Goal: Task Accomplishment & Management: Complete application form

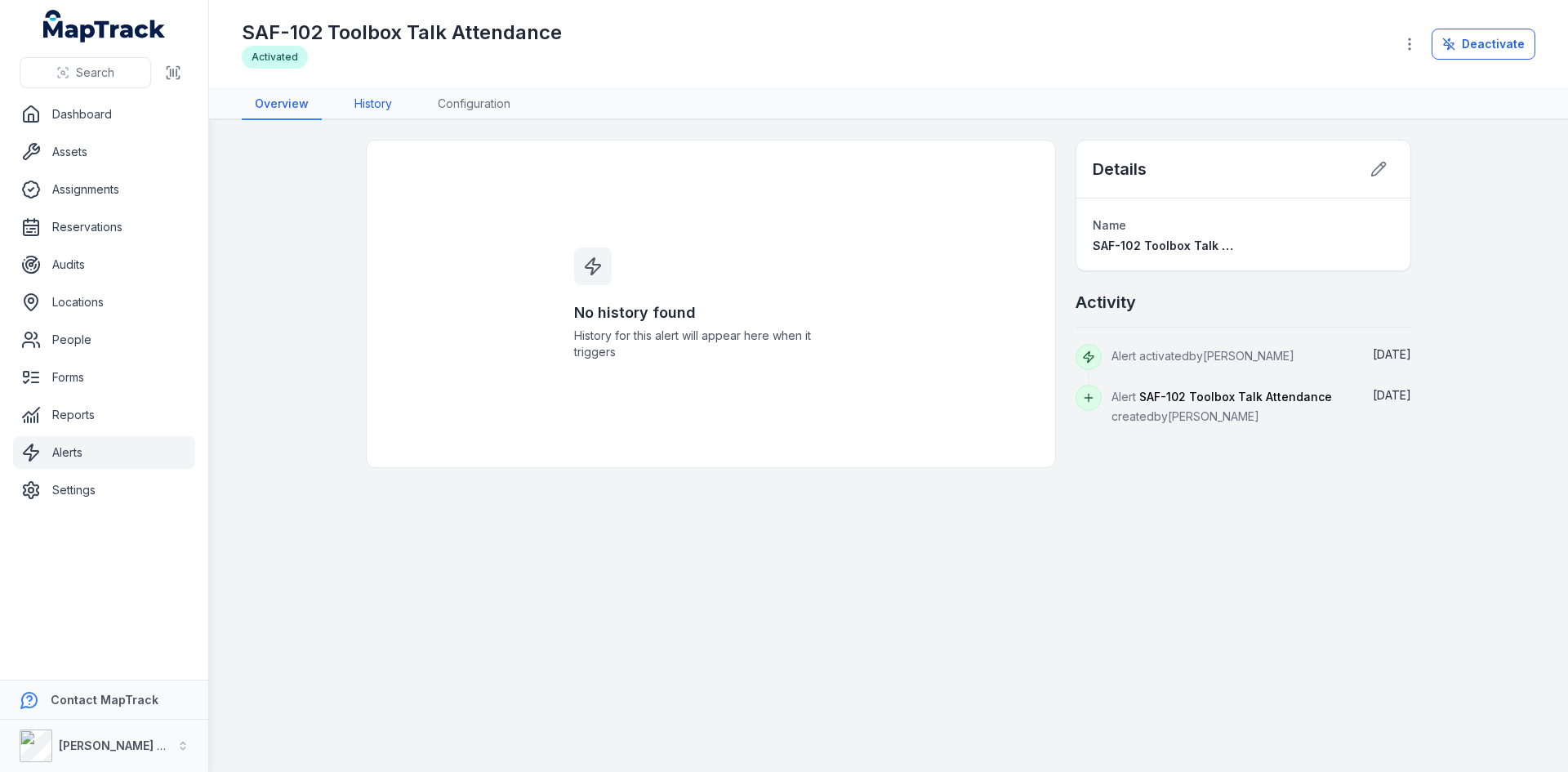
click at [371, 103] on link "History" at bounding box center [372, 105] width 64 height 31
click at [484, 98] on link "Configuration" at bounding box center [474, 105] width 99 height 31
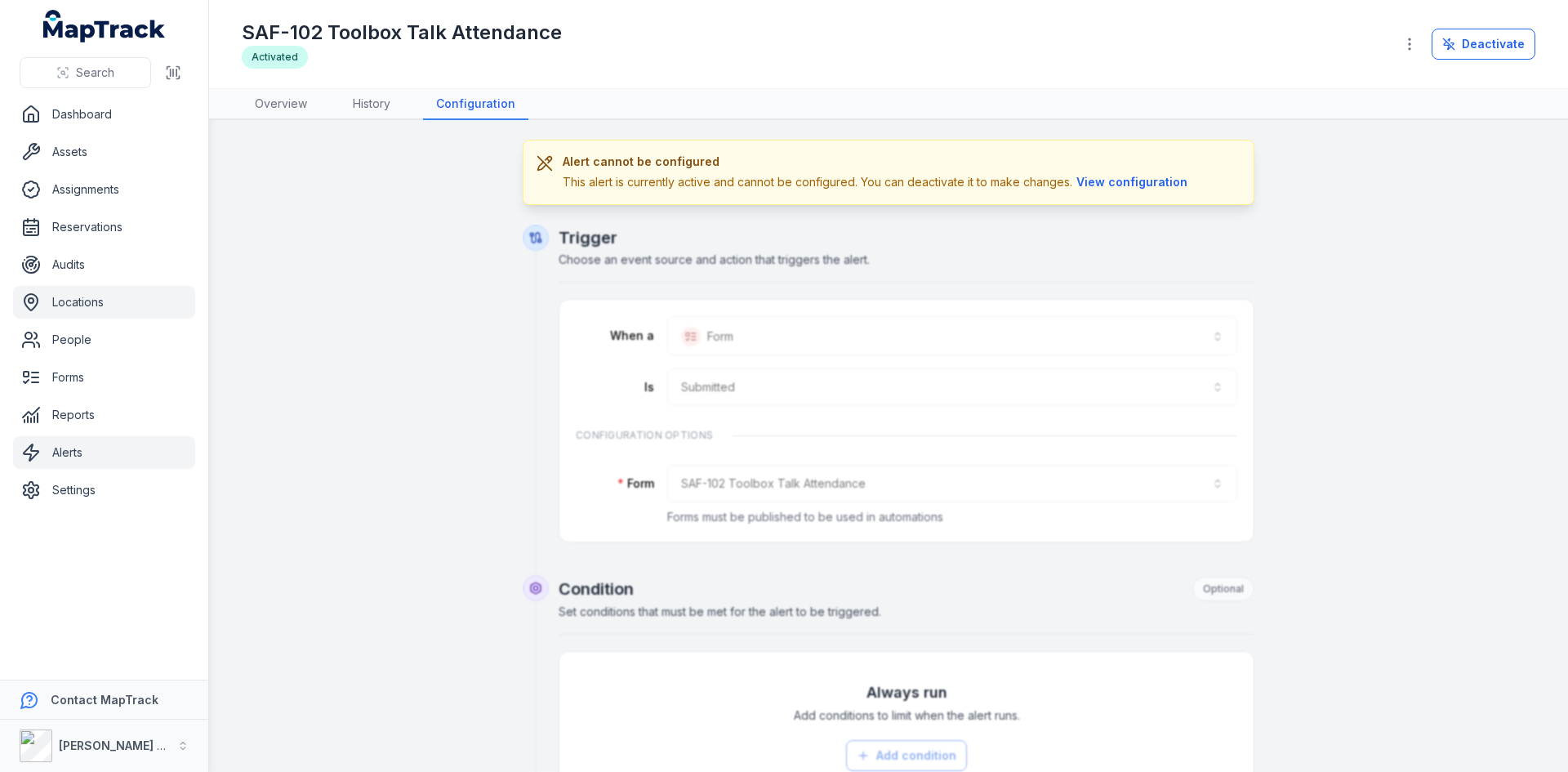
click at [89, 300] on link "Locations" at bounding box center [104, 301] width 182 height 32
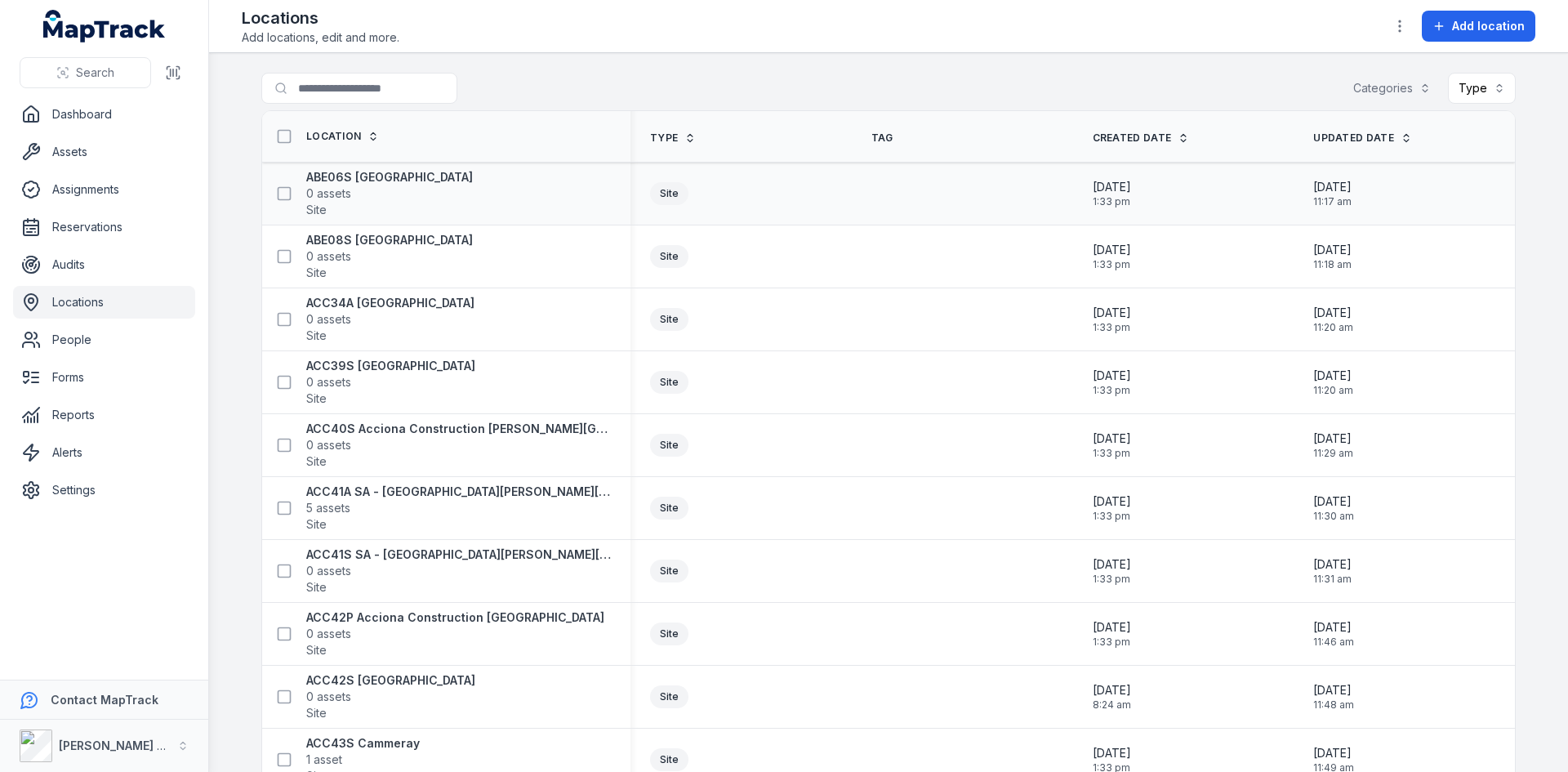
click at [415, 192] on div "ABE06S Sydney 0 assets Site" at bounding box center [440, 193] width 342 height 49
click at [353, 176] on strong "ABE06S [GEOGRAPHIC_DATA]" at bounding box center [389, 177] width 166 height 17
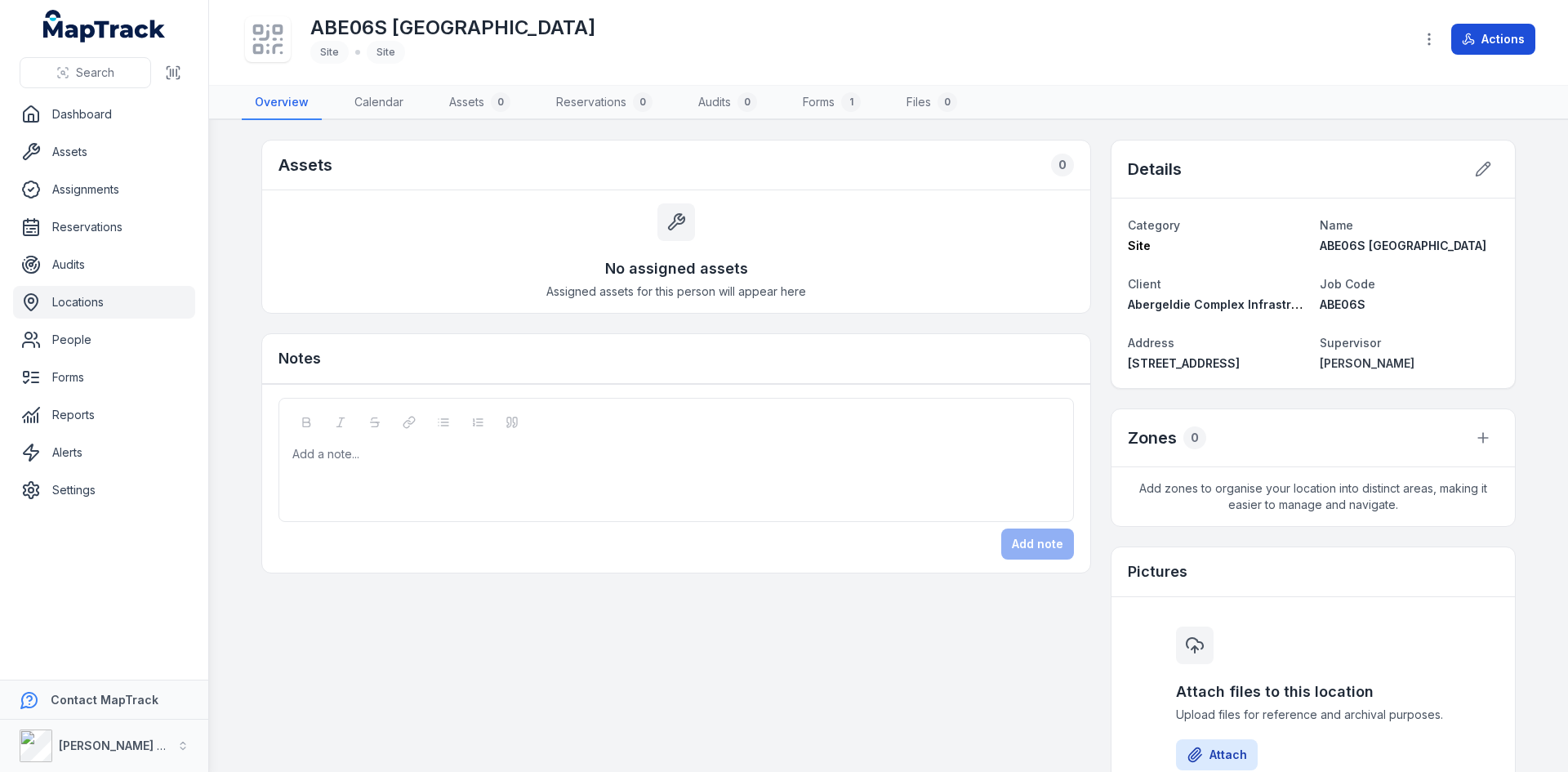
click at [1488, 31] on button "Actions" at bounding box center [1494, 39] width 84 height 31
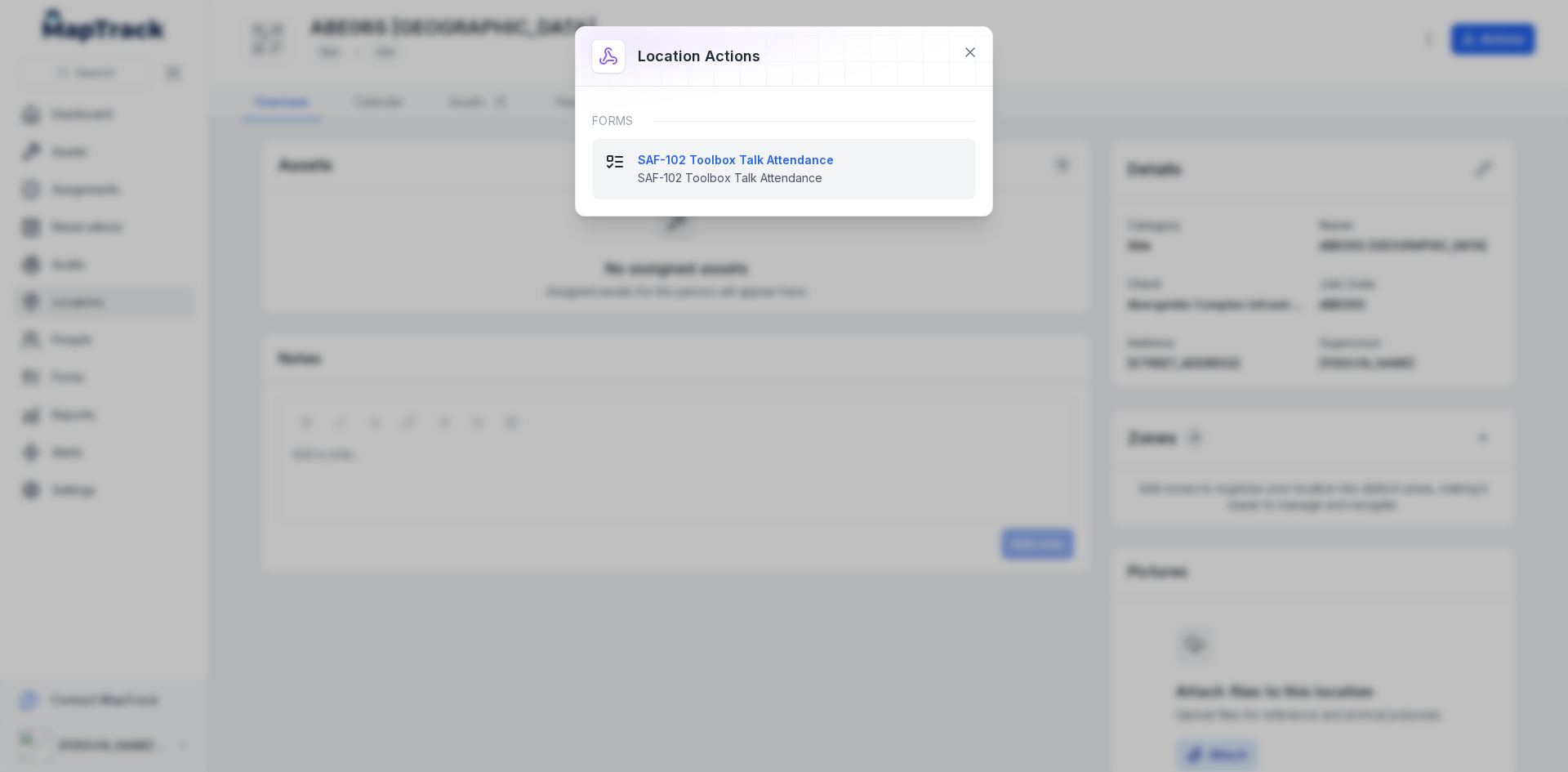
click at [710, 164] on strong "SAF-102 Toolbox Talk Attendance" at bounding box center [801, 159] width 326 height 17
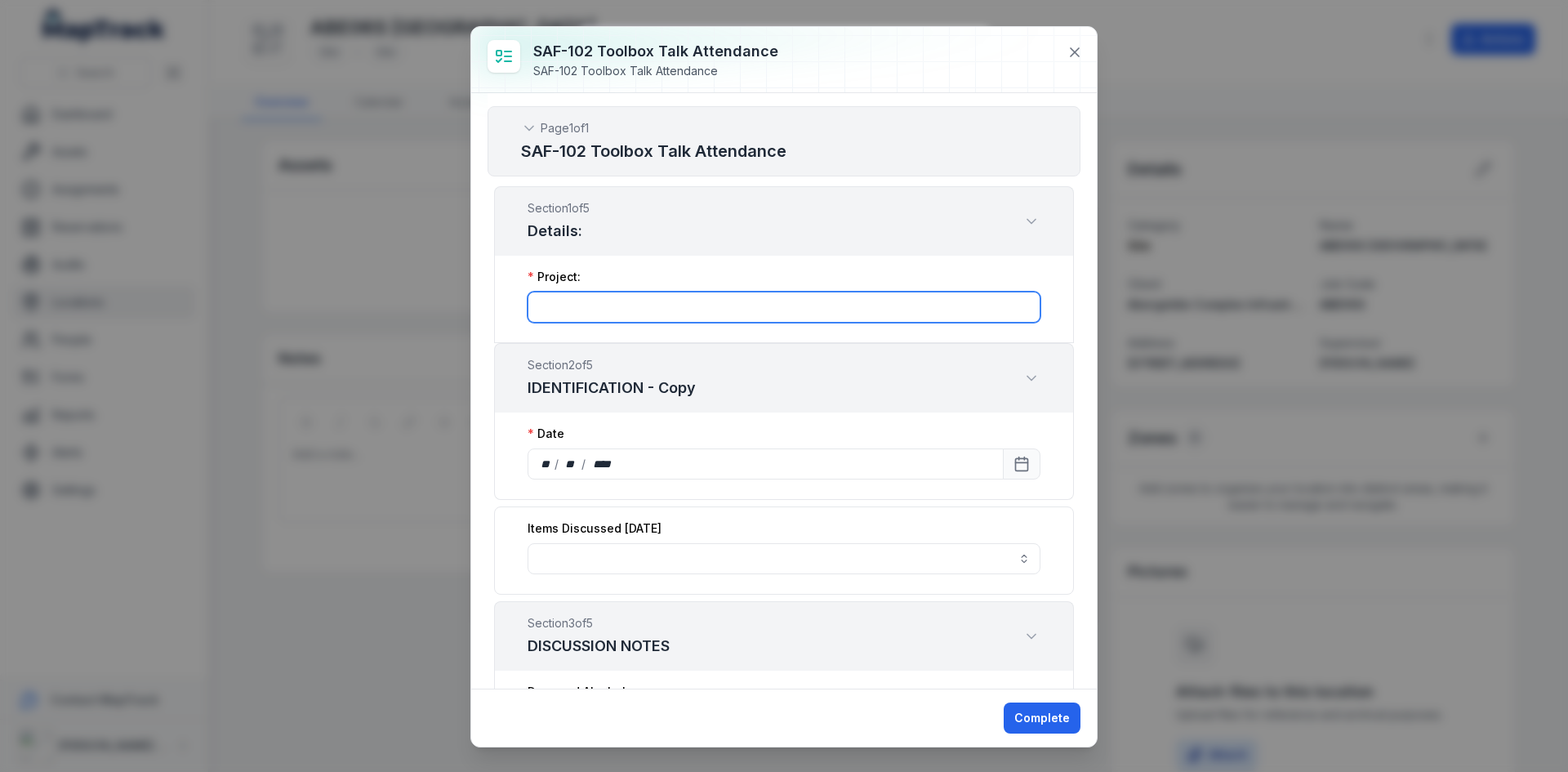
click at [618, 312] on input ":rp0:-form-item-label" at bounding box center [784, 307] width 513 height 31
type input "*"
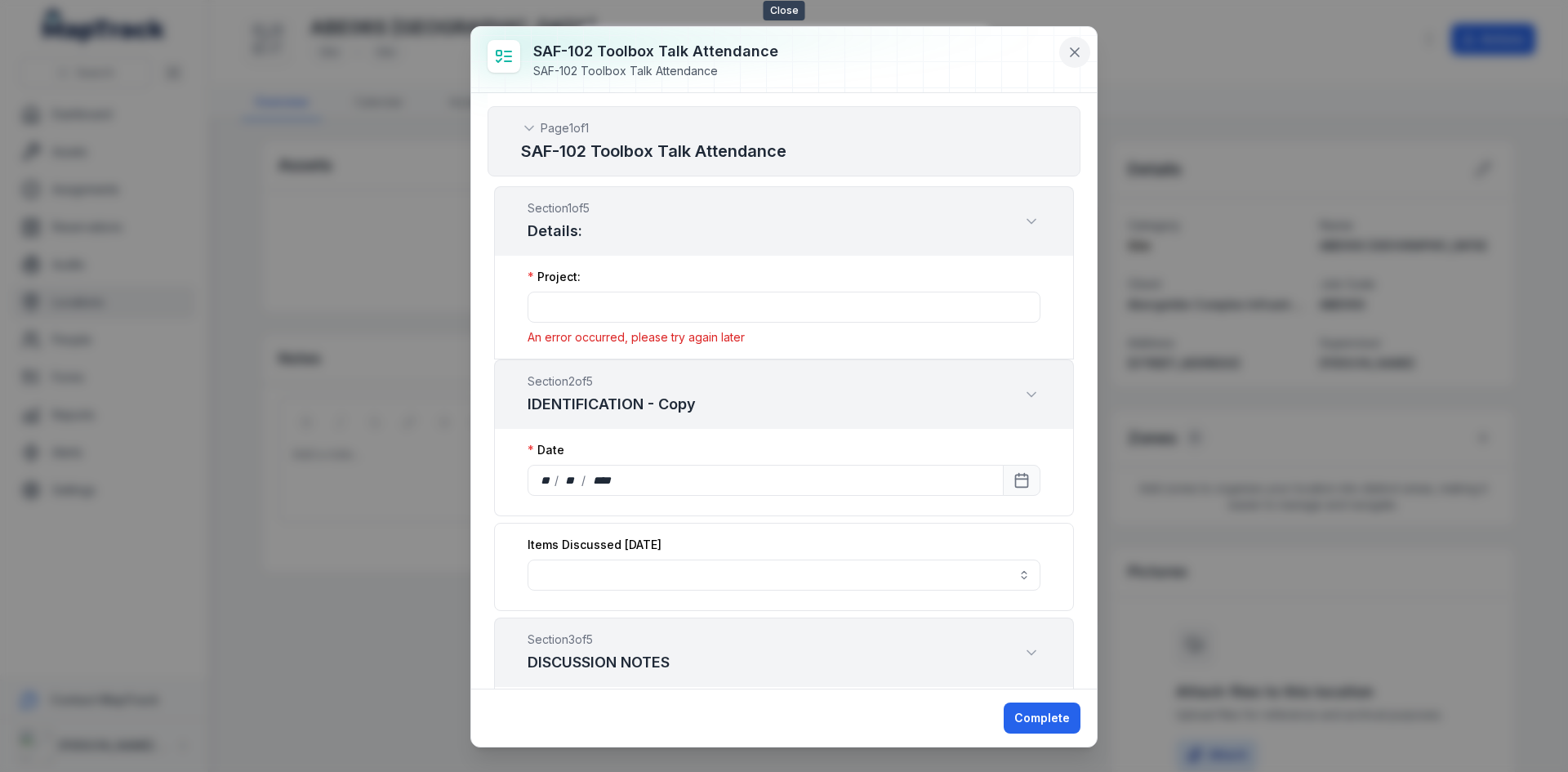
click at [1070, 47] on icon at bounding box center [1074, 52] width 17 height 17
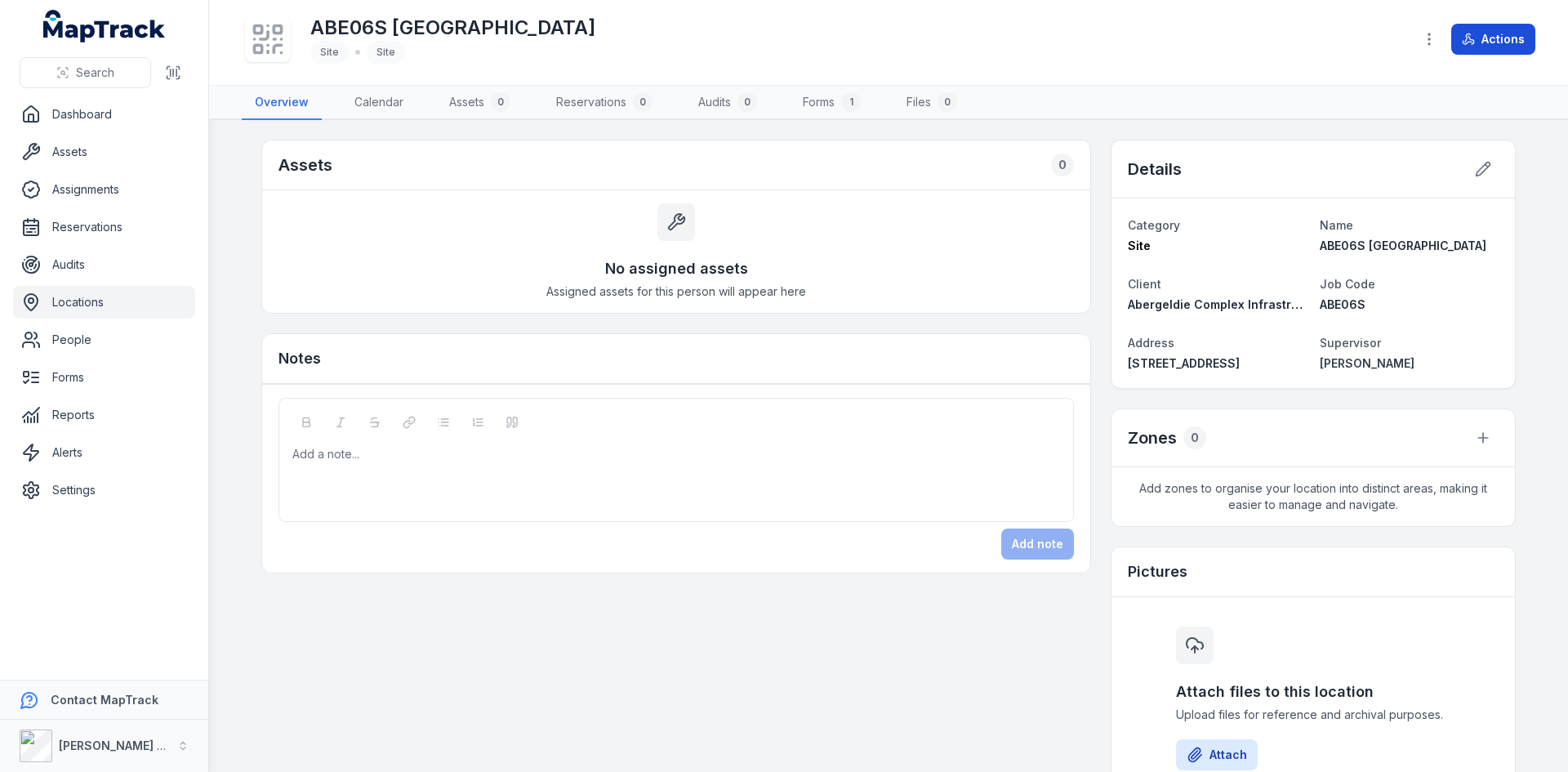
click at [1504, 42] on button "Actions" at bounding box center [1494, 39] width 84 height 31
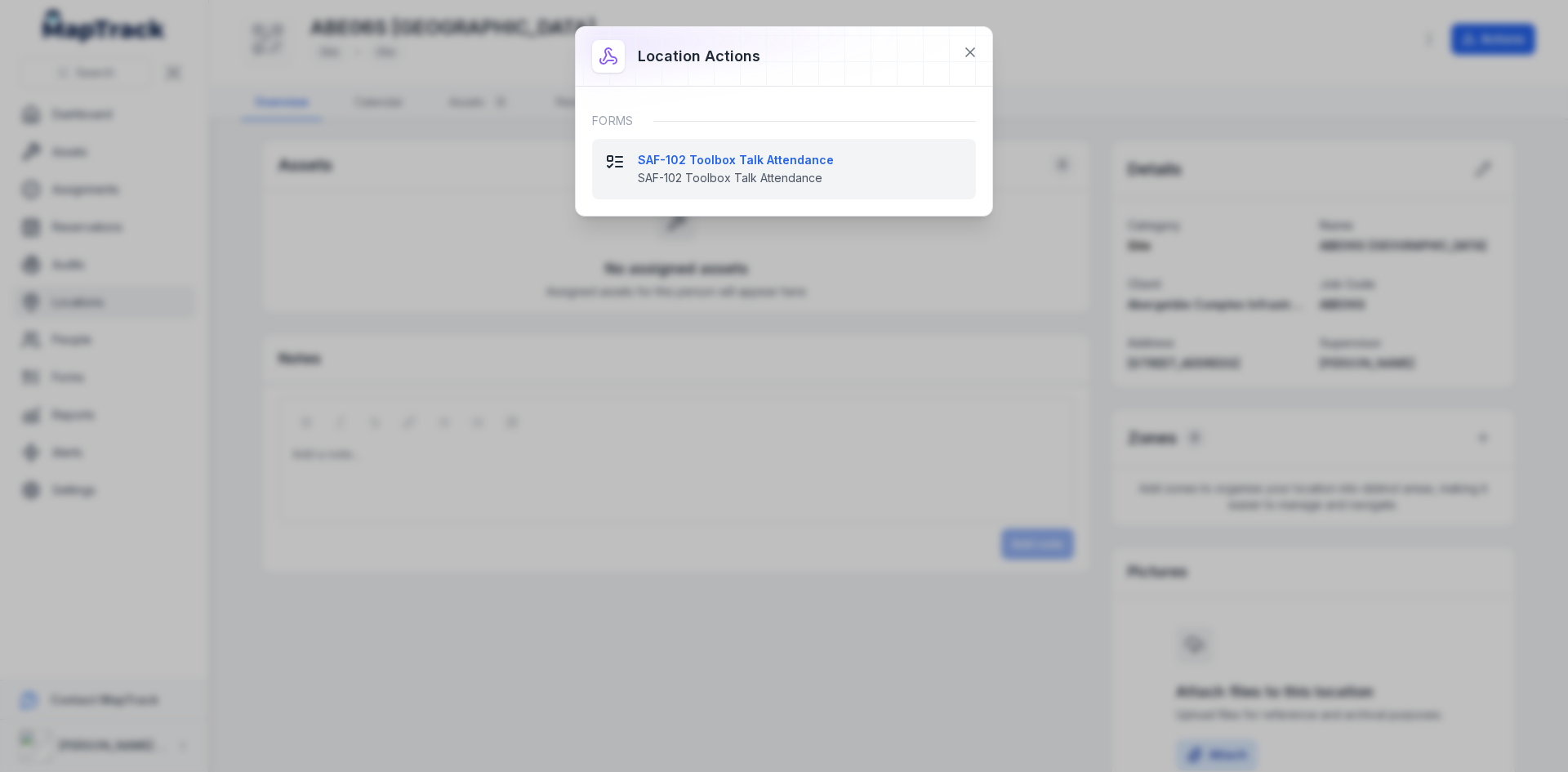
click at [795, 166] on strong "SAF-102 Toolbox Talk Attendance" at bounding box center [801, 159] width 326 height 17
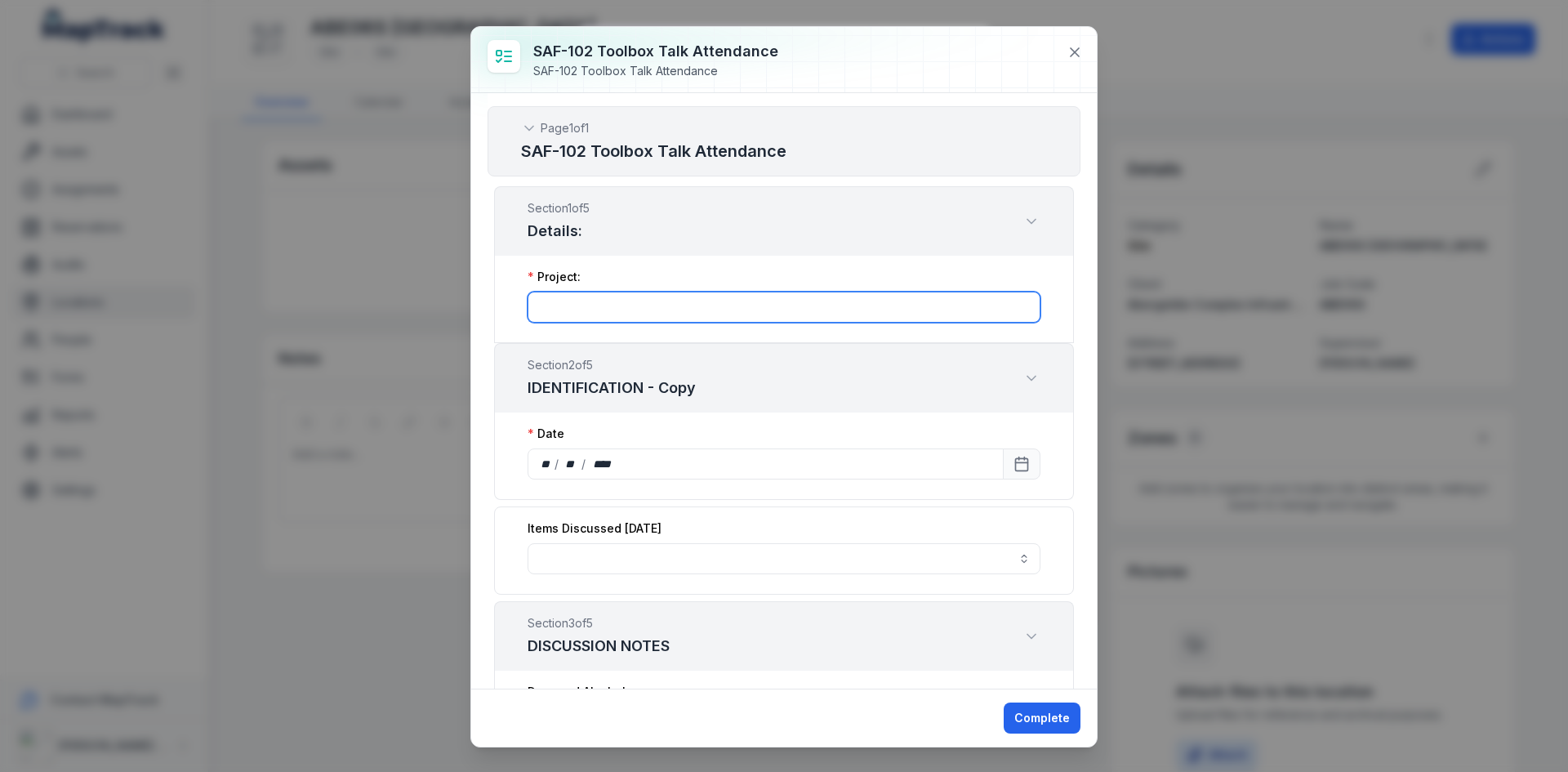
click at [614, 305] on input ":r11l:-form-item-label" at bounding box center [784, 307] width 513 height 31
type input "******"
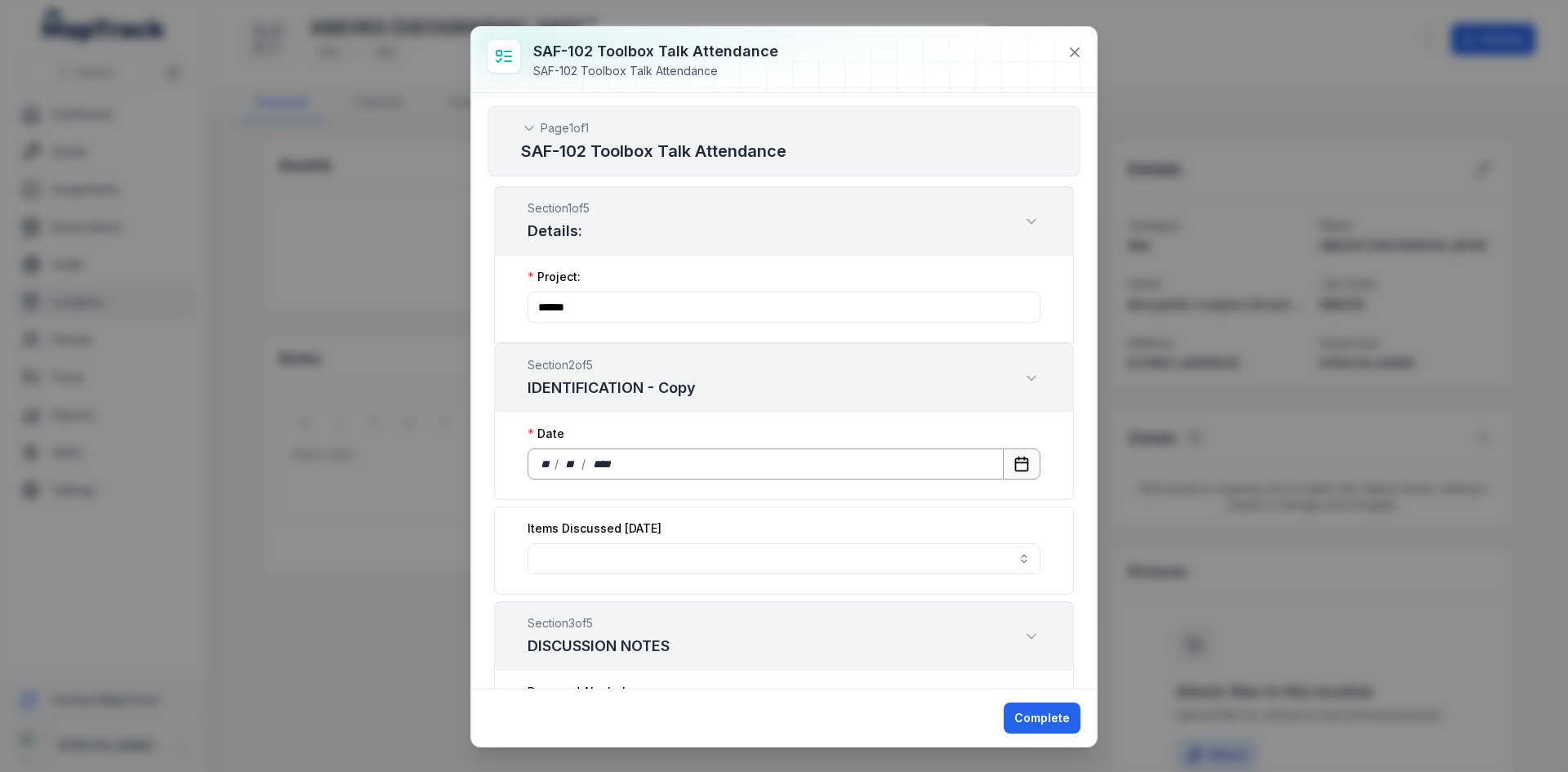
click at [1014, 460] on icon "Calendar" at bounding box center [1022, 463] width 17 height 17
click at [818, 549] on button "button" at bounding box center [784, 559] width 513 height 31
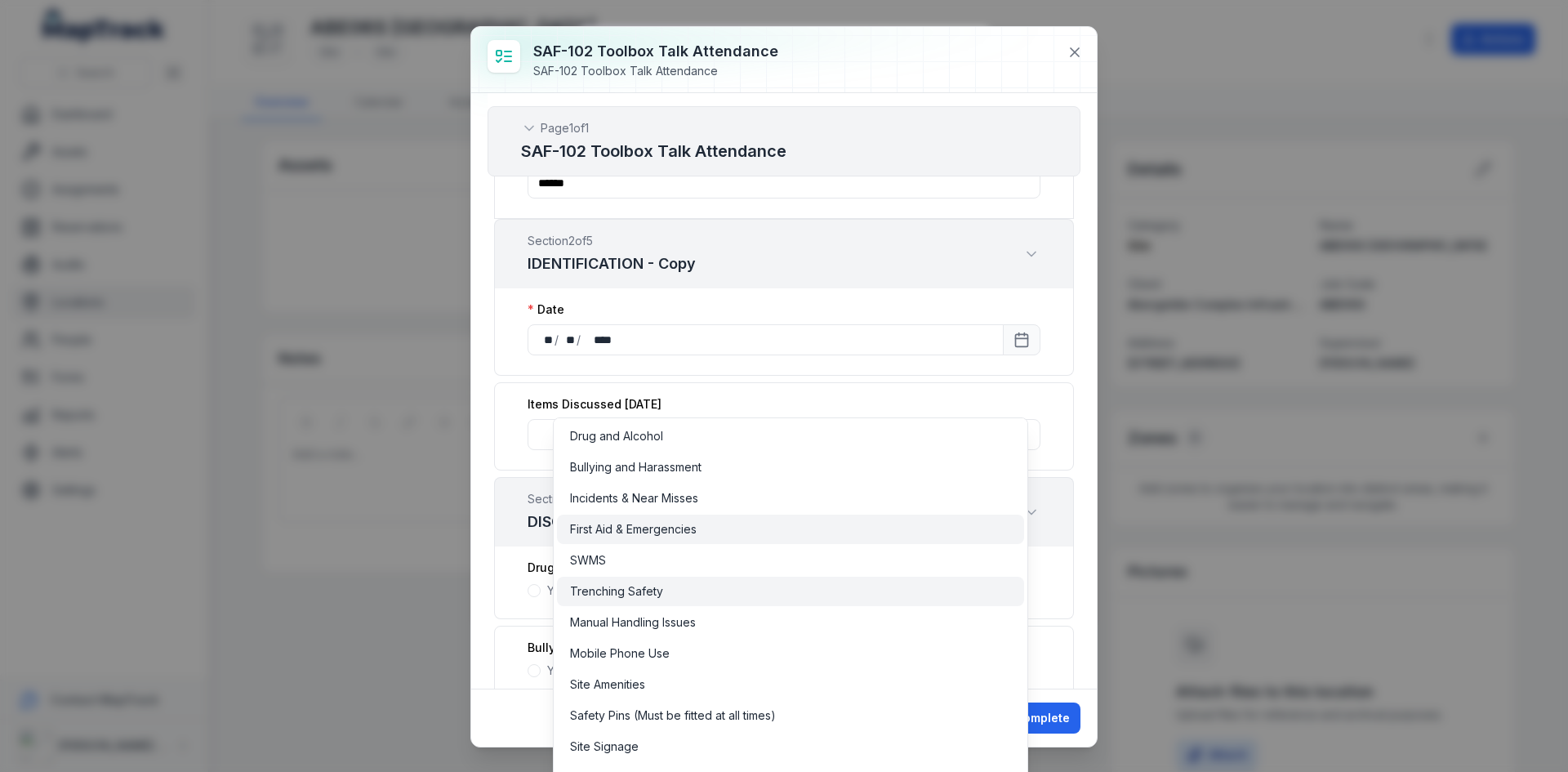
scroll to position [163, 0]
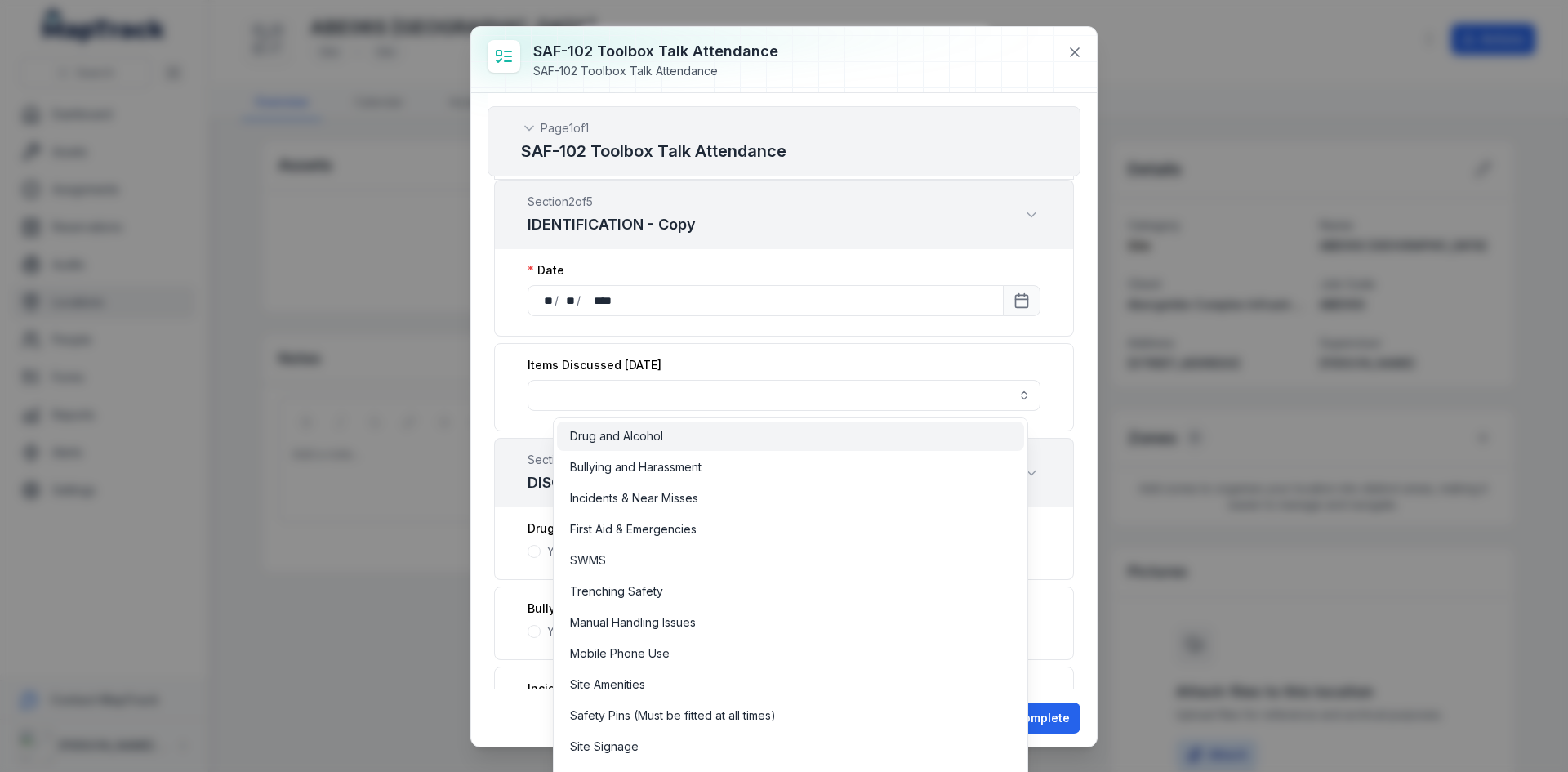
click at [607, 439] on span "Drug and Alcohol" at bounding box center [616, 436] width 93 height 17
click at [801, 402] on button "**********" at bounding box center [784, 396] width 513 height 31
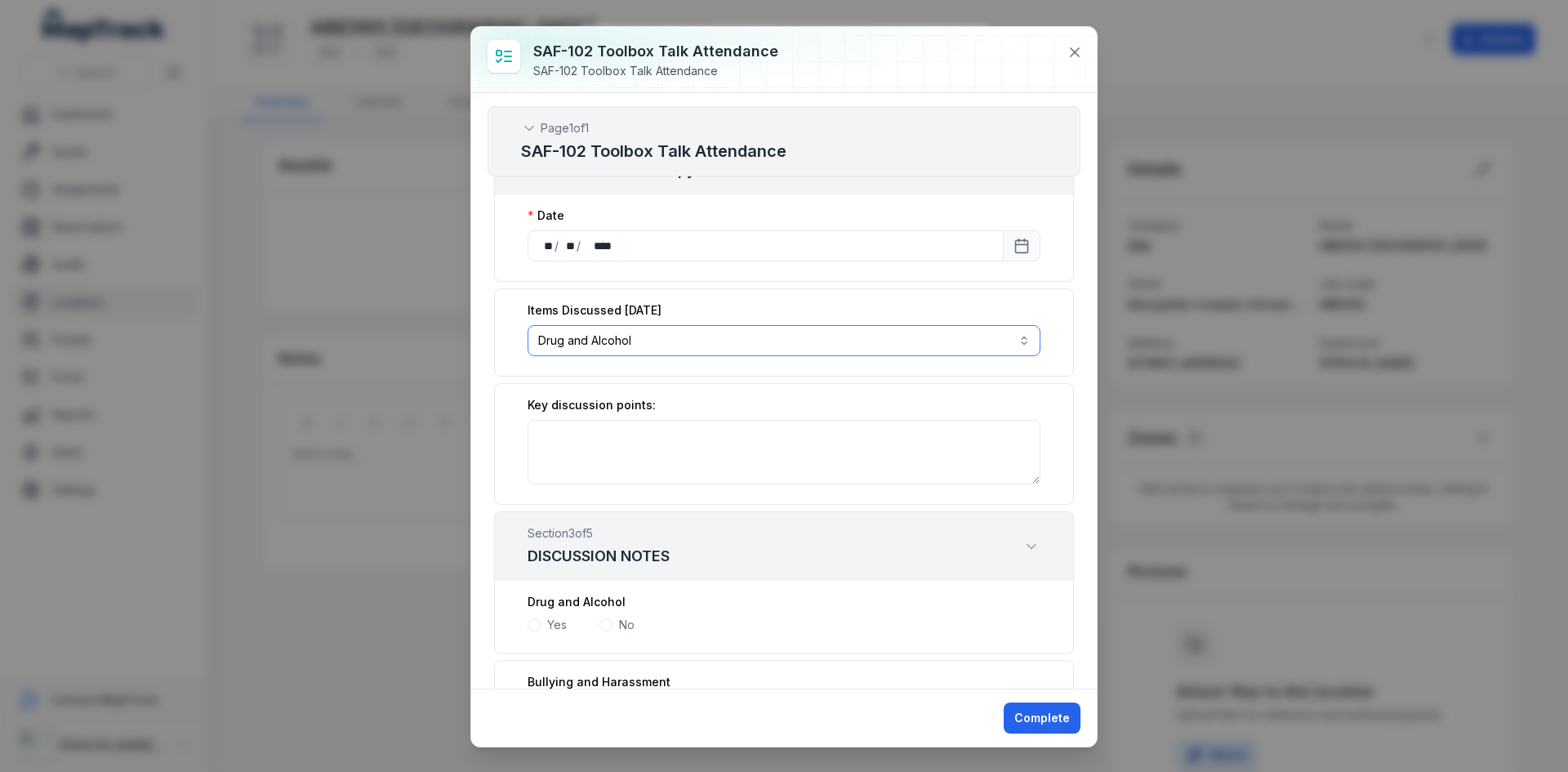
scroll to position [245, 0]
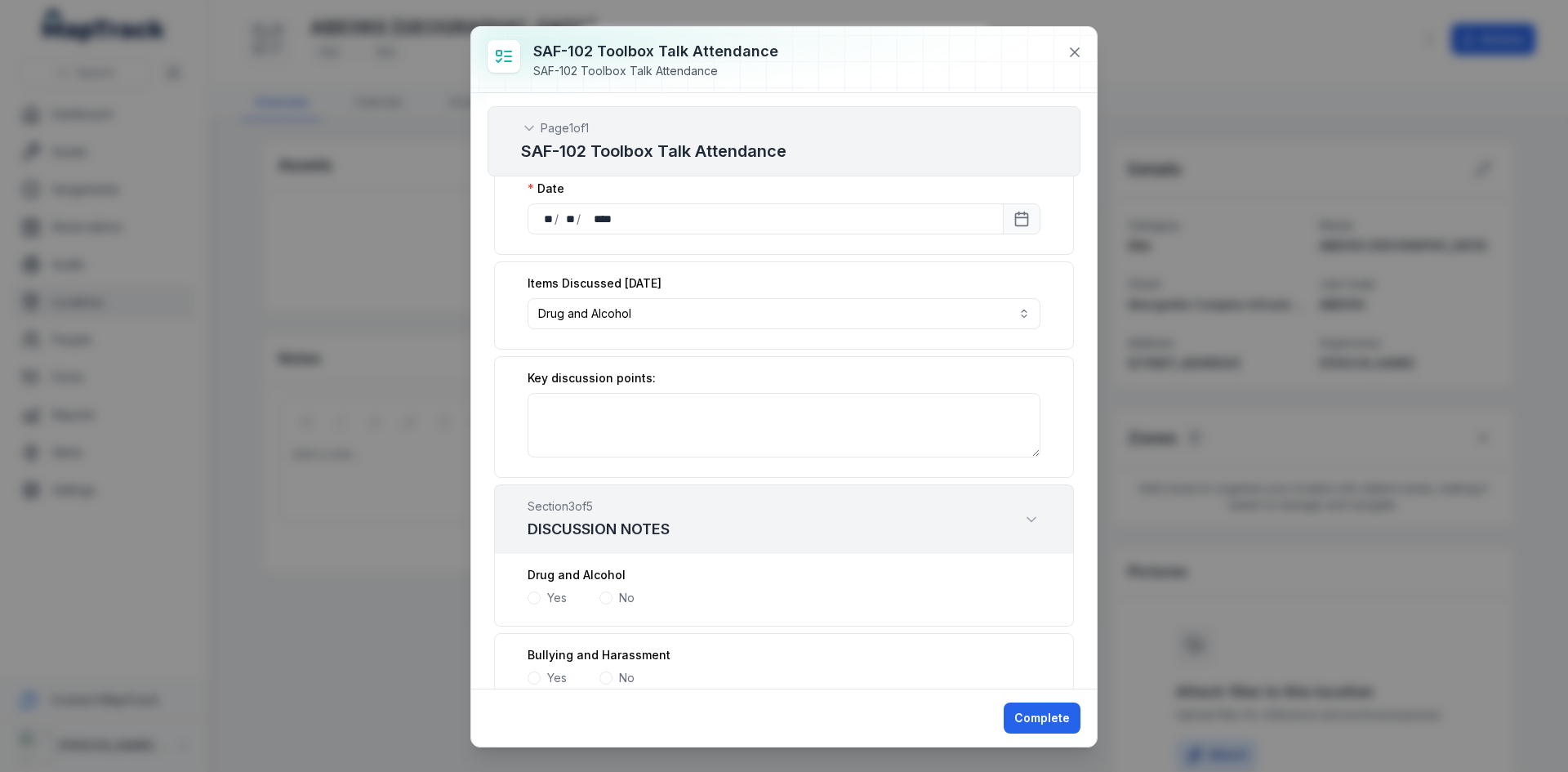
click at [812, 392] on div "Key discussion points:" at bounding box center [784, 416] width 580 height 122
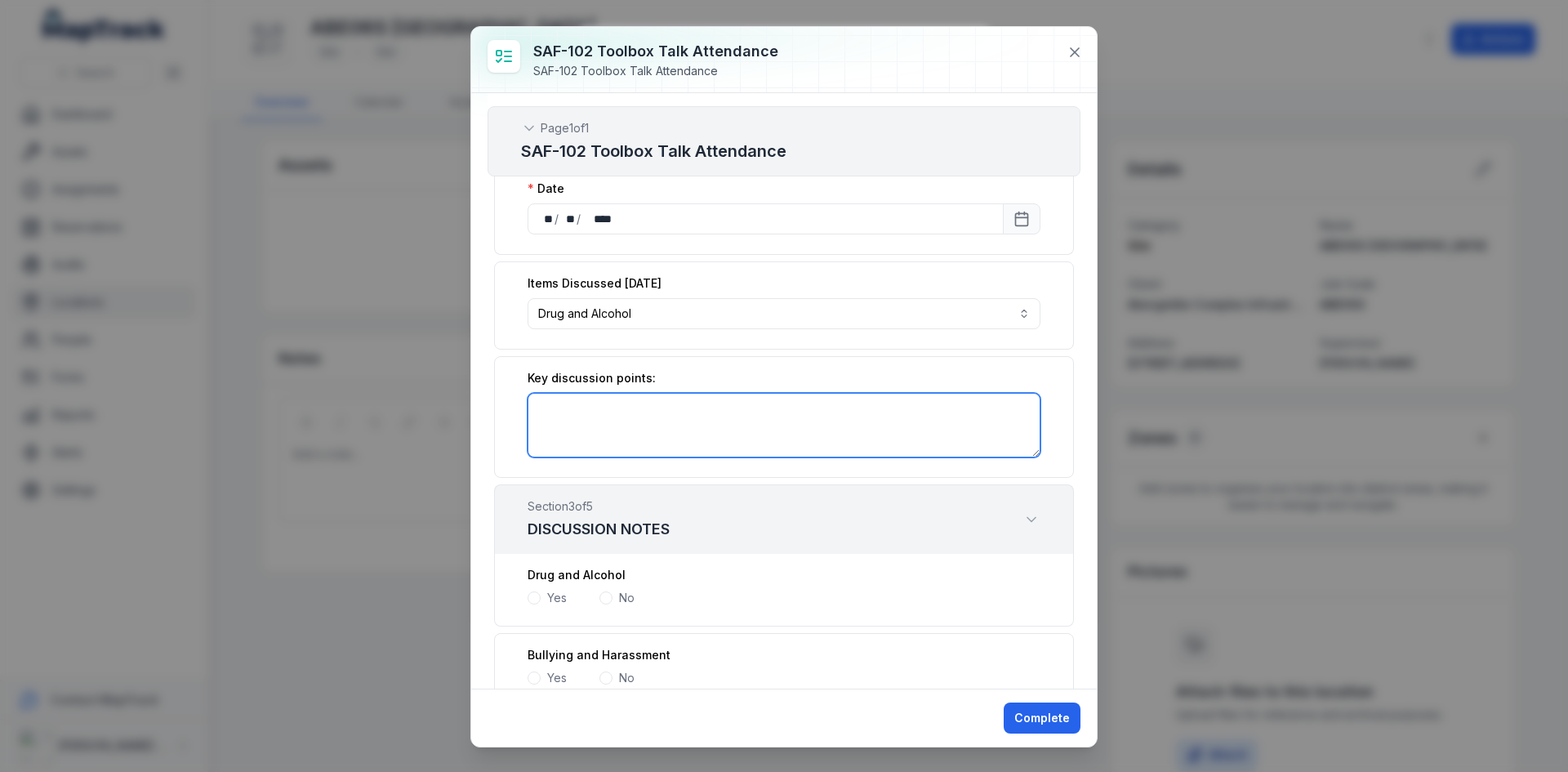
click at [793, 419] on textarea ":r1b2:-form-item-label" at bounding box center [784, 425] width 513 height 64
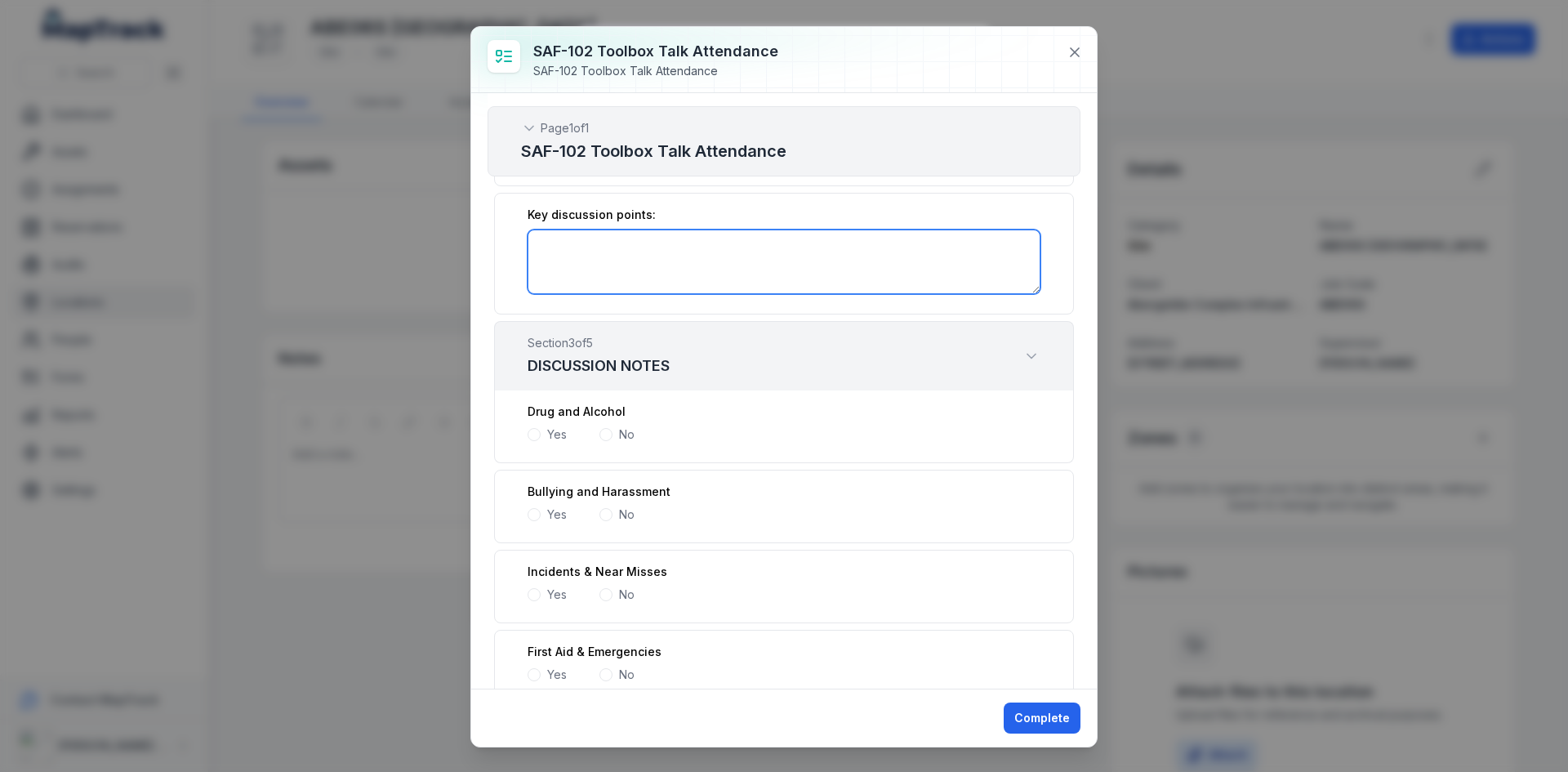
scroll to position [326, 0]
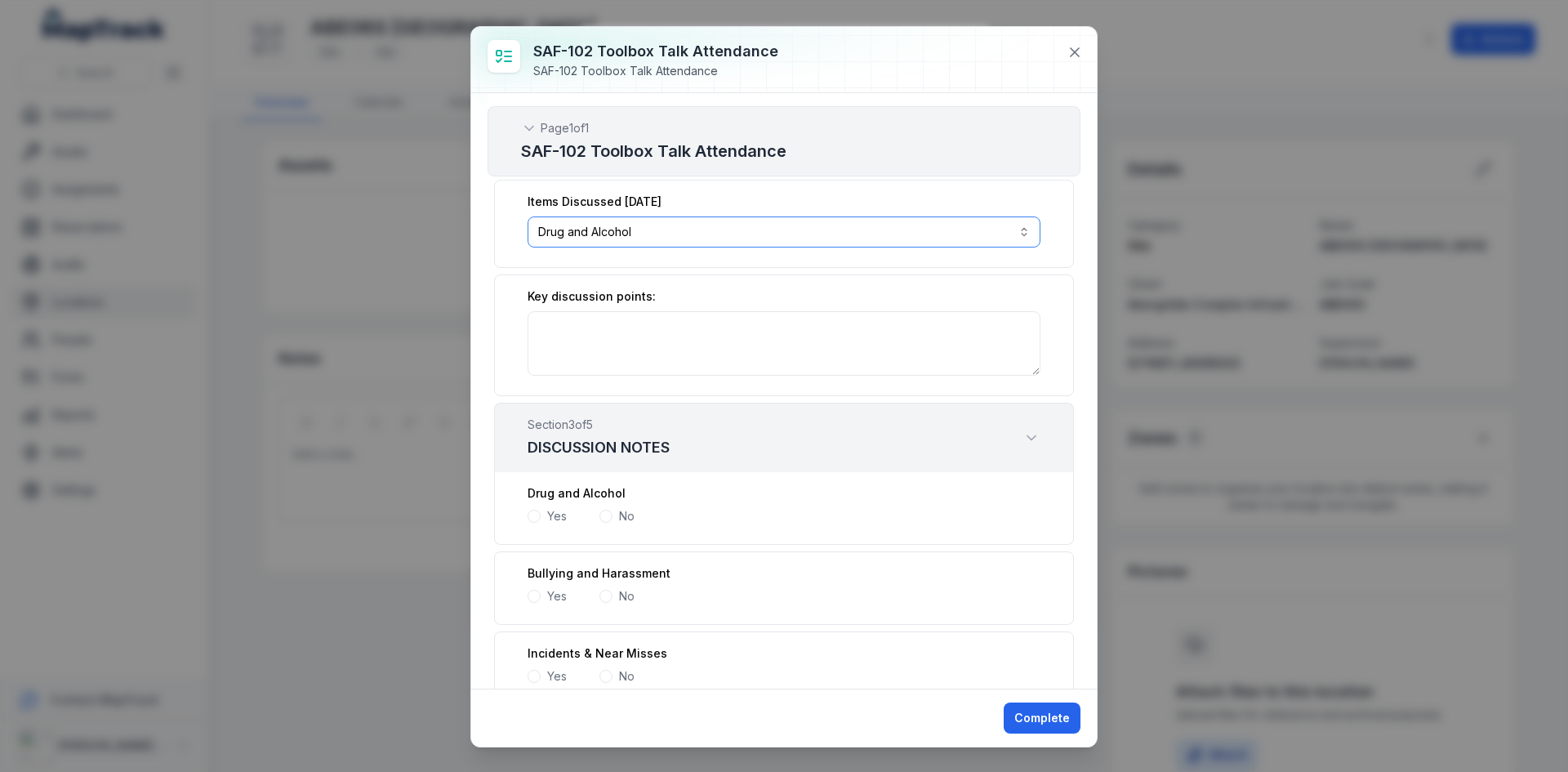
click at [877, 232] on button "**********" at bounding box center [784, 232] width 513 height 31
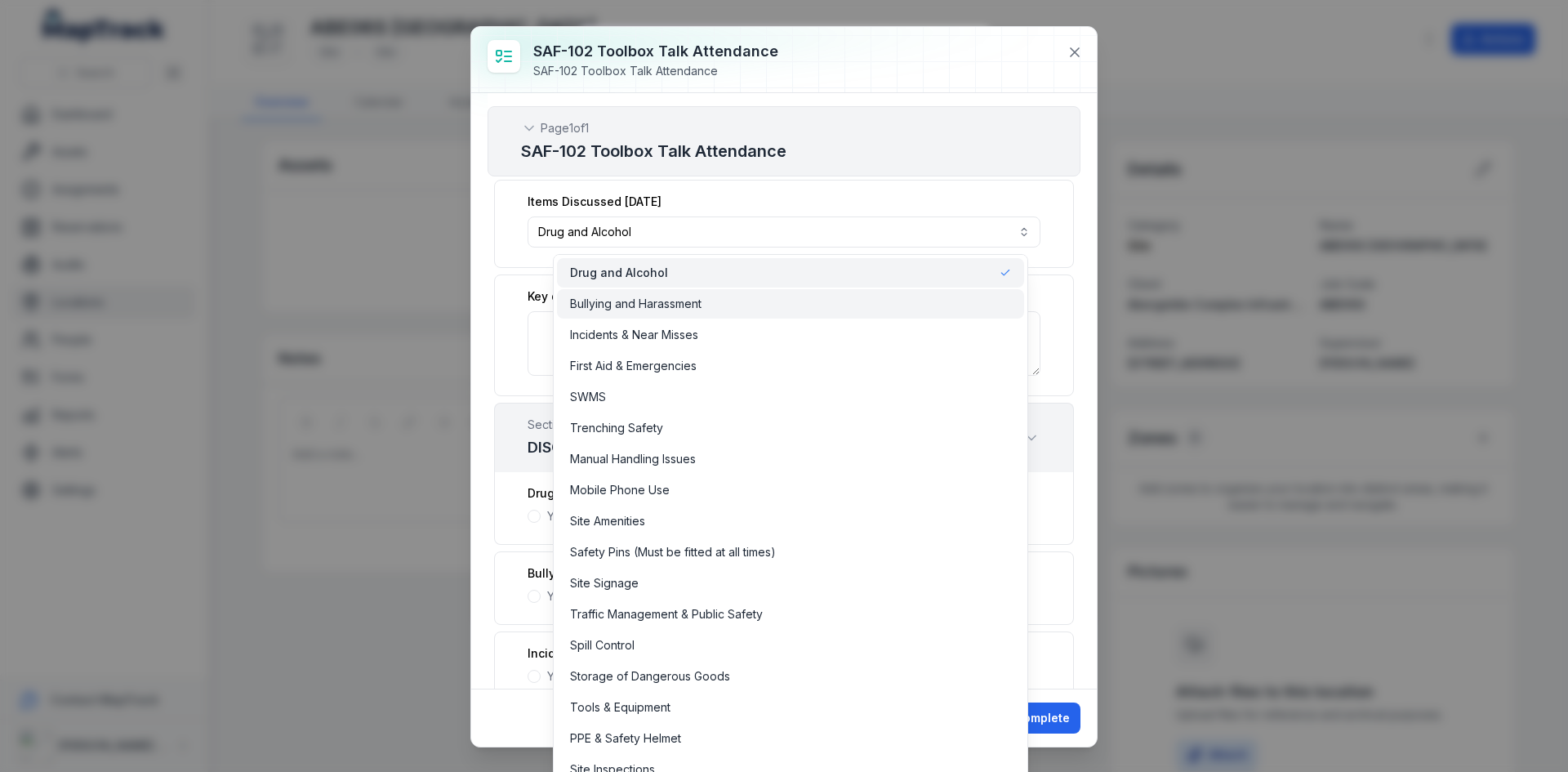
click at [708, 306] on div "Bullying and Harassment" at bounding box center [790, 303] width 441 height 17
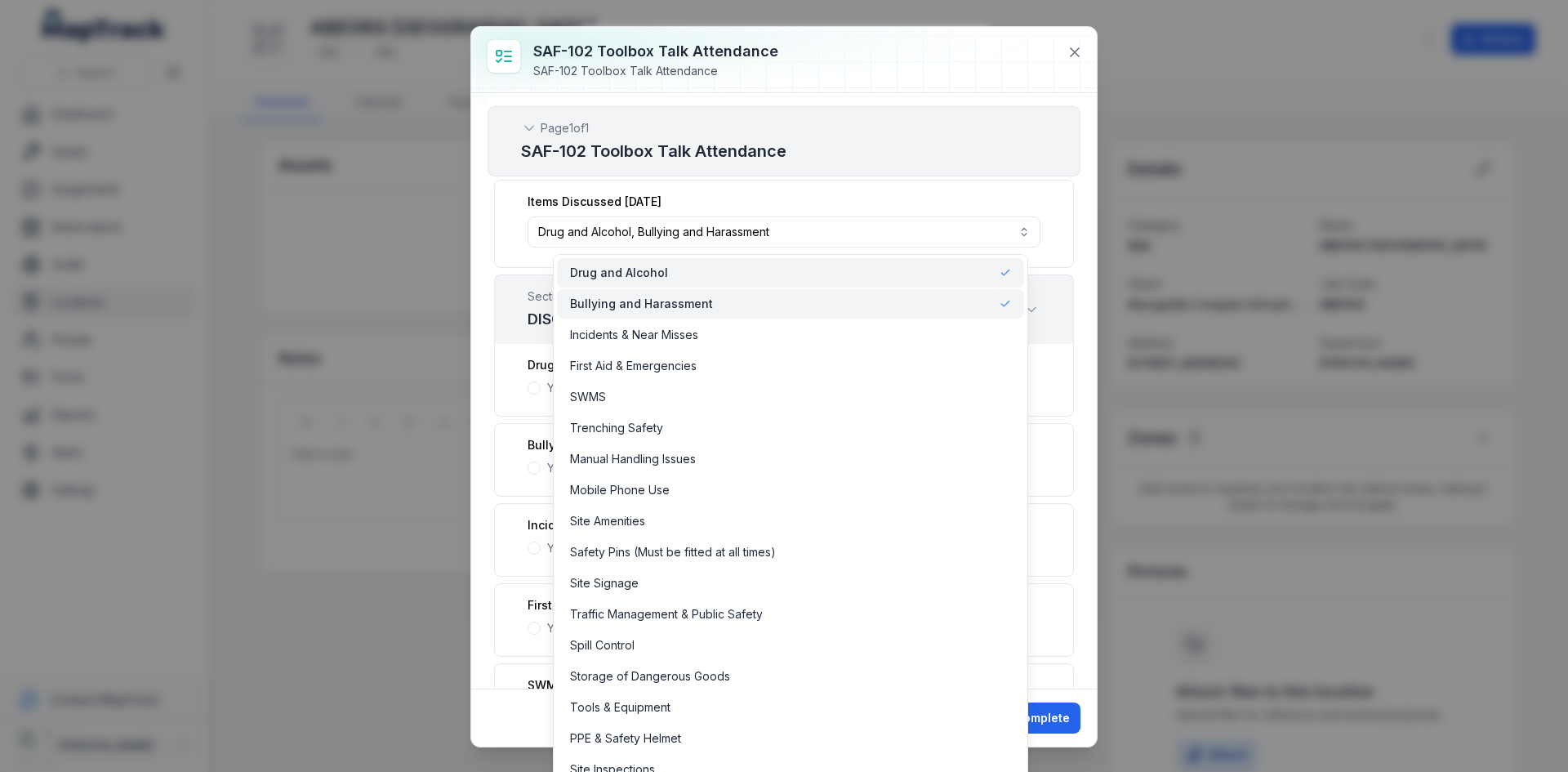
click at [470, 251] on div "**********" at bounding box center [784, 387] width 628 height 721
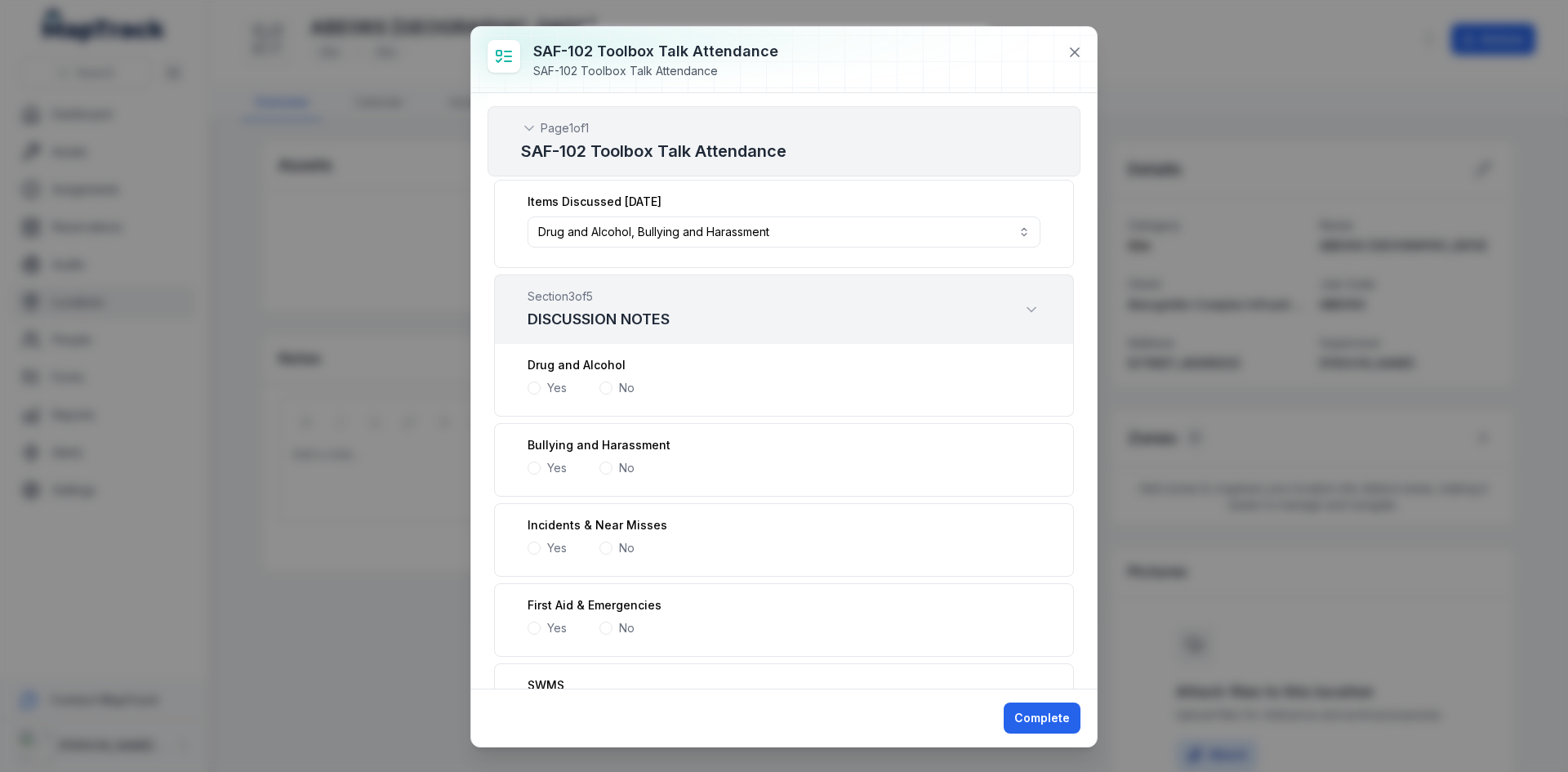
click at [541, 388] on div "Yes" at bounding box center [547, 388] width 39 height 17
click at [528, 388] on span at bounding box center [534, 387] width 13 height 13
click at [539, 466] on span at bounding box center [534, 467] width 13 height 13
click at [536, 555] on div "Yes" at bounding box center [547, 547] width 39 height 17
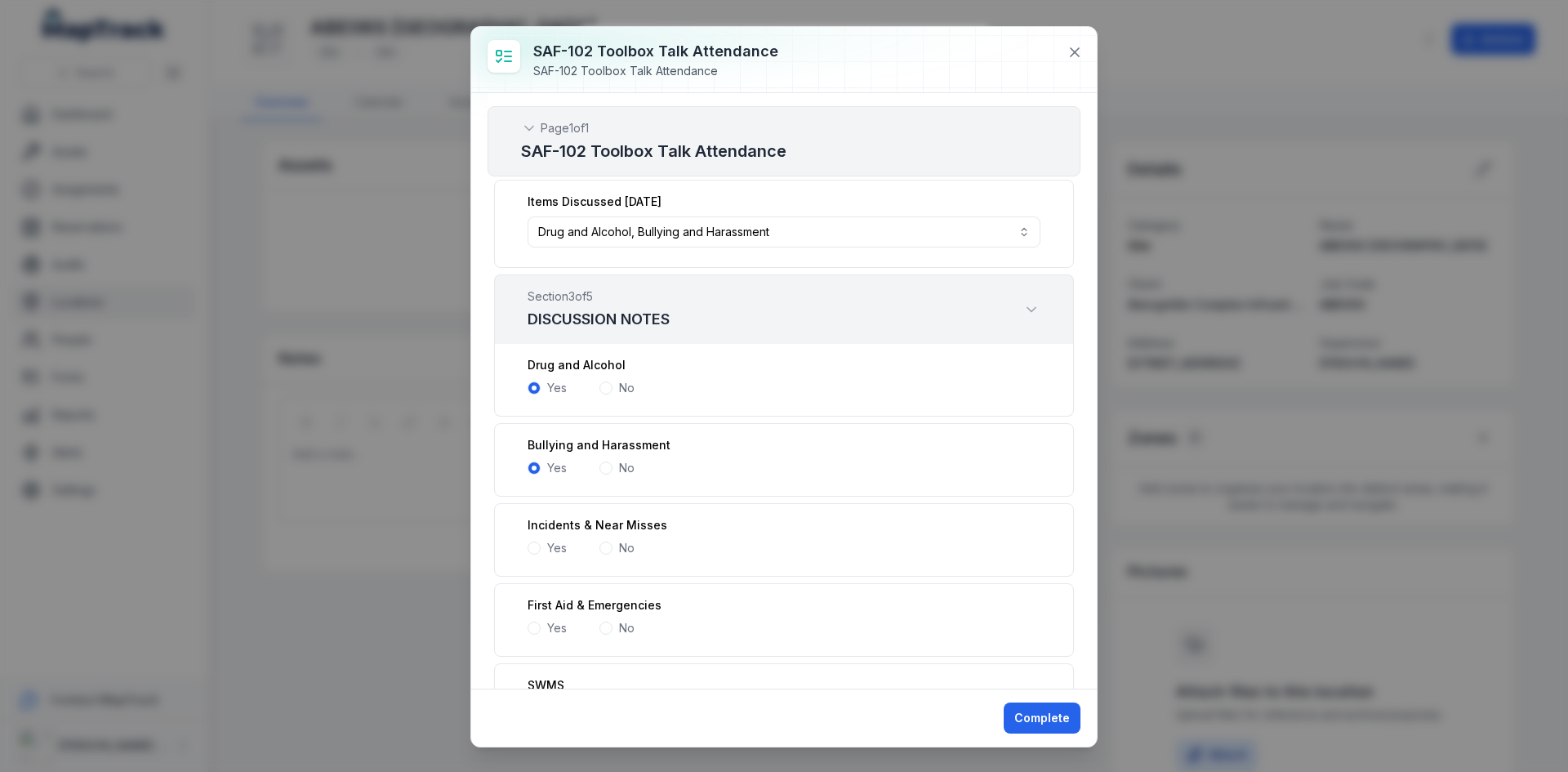
click at [538, 549] on span at bounding box center [534, 547] width 13 height 13
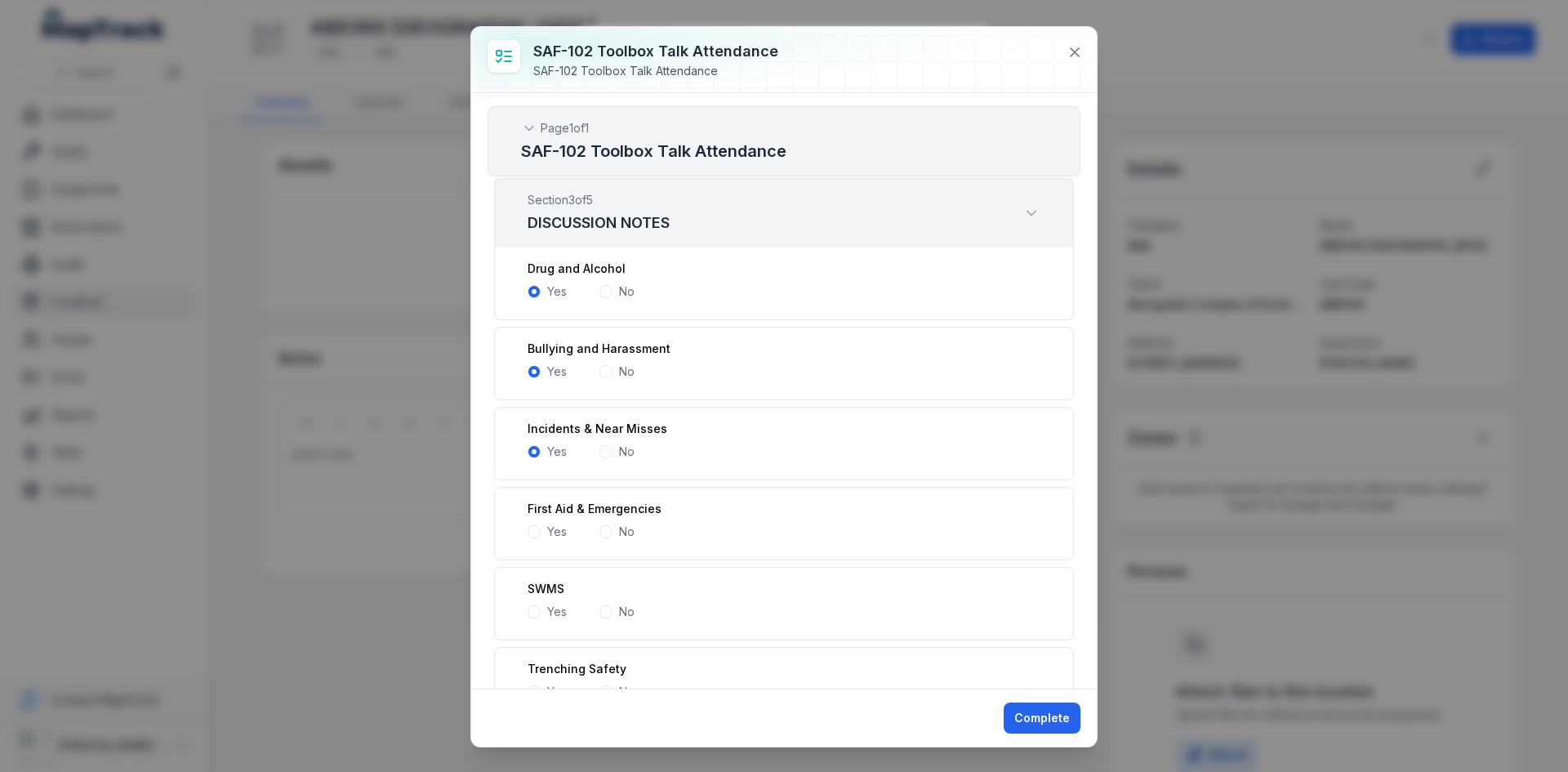
scroll to position [572, 0]
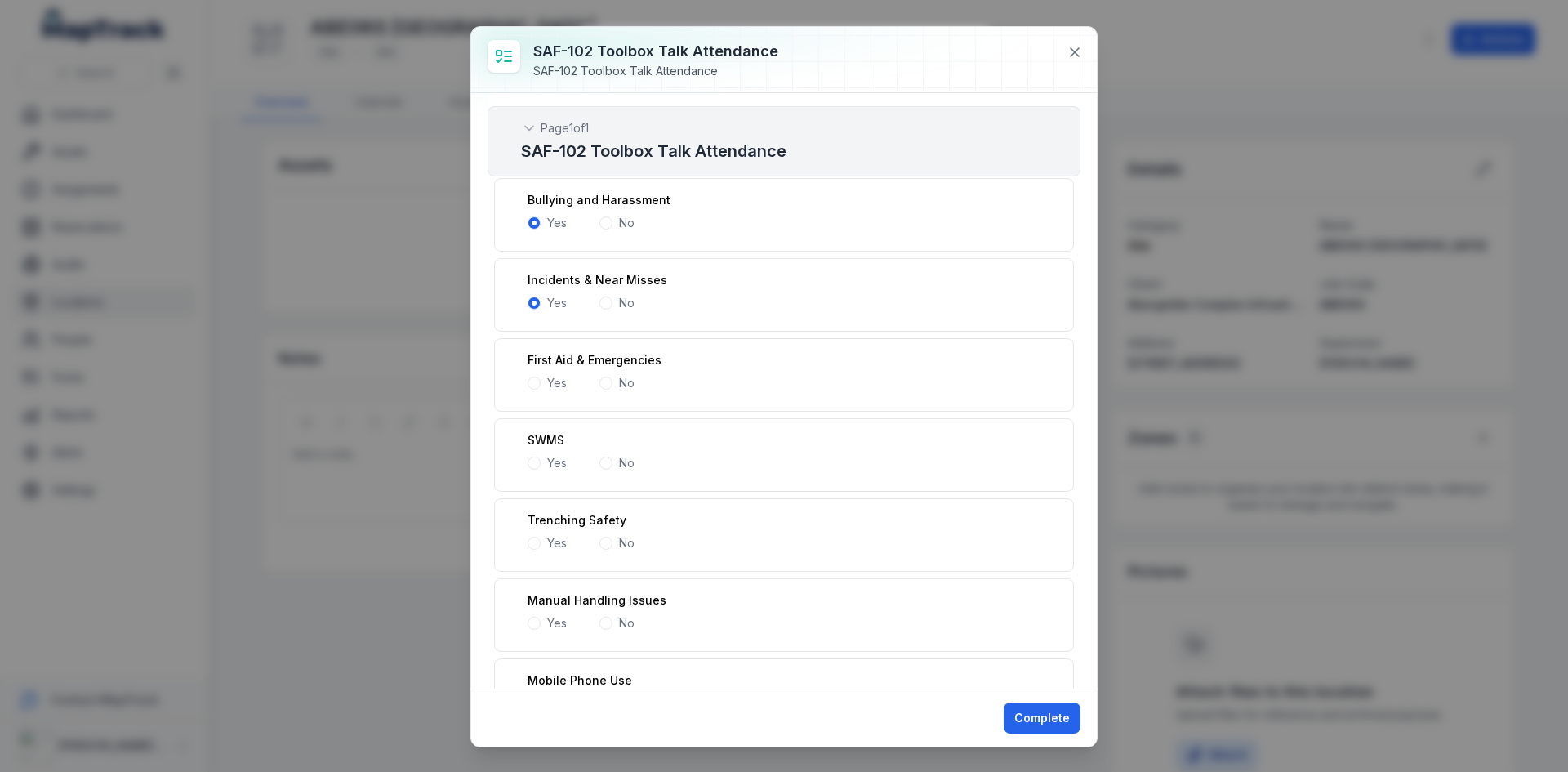
click at [535, 381] on span at bounding box center [534, 382] width 13 height 13
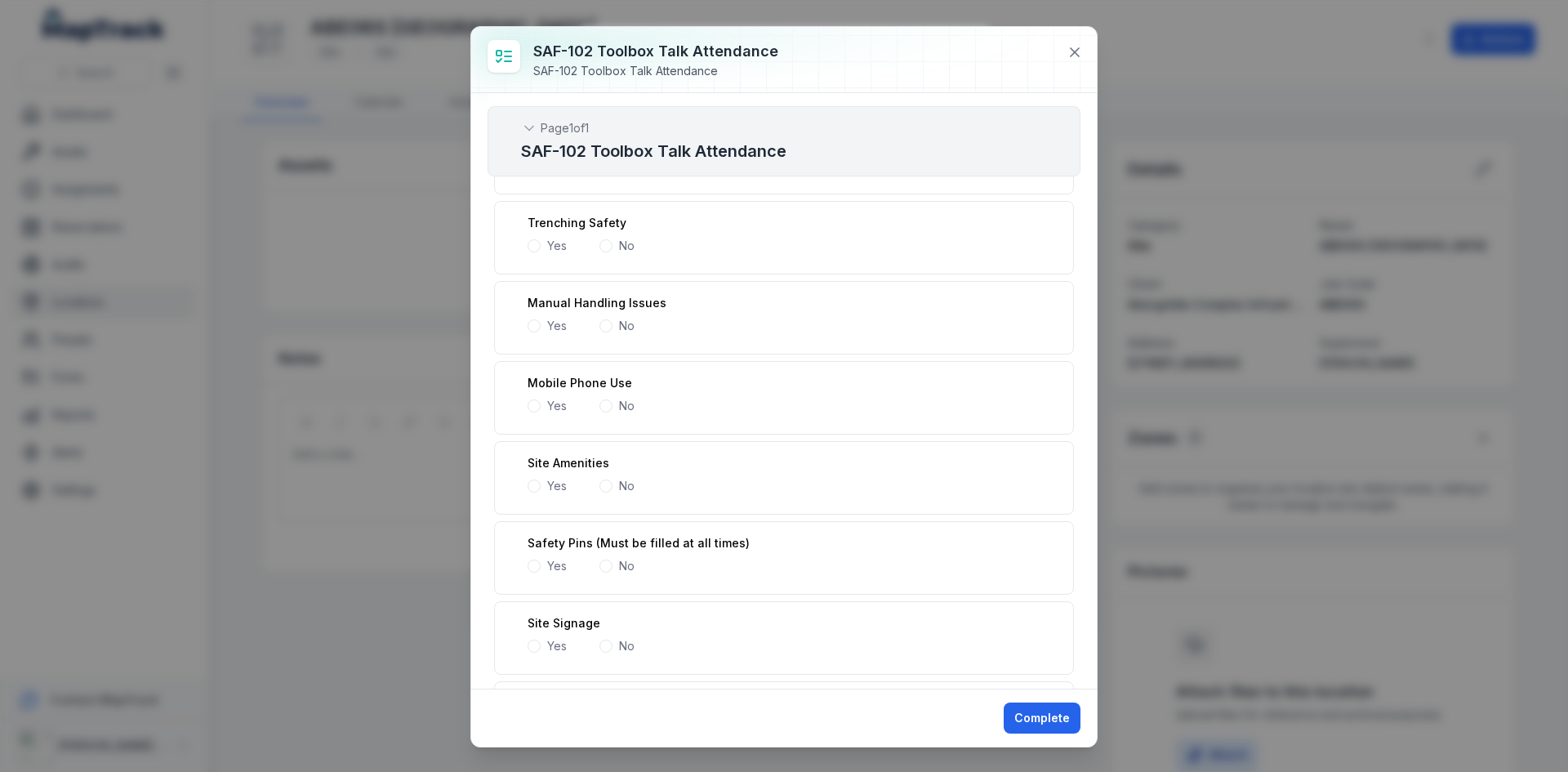
scroll to position [898, 0]
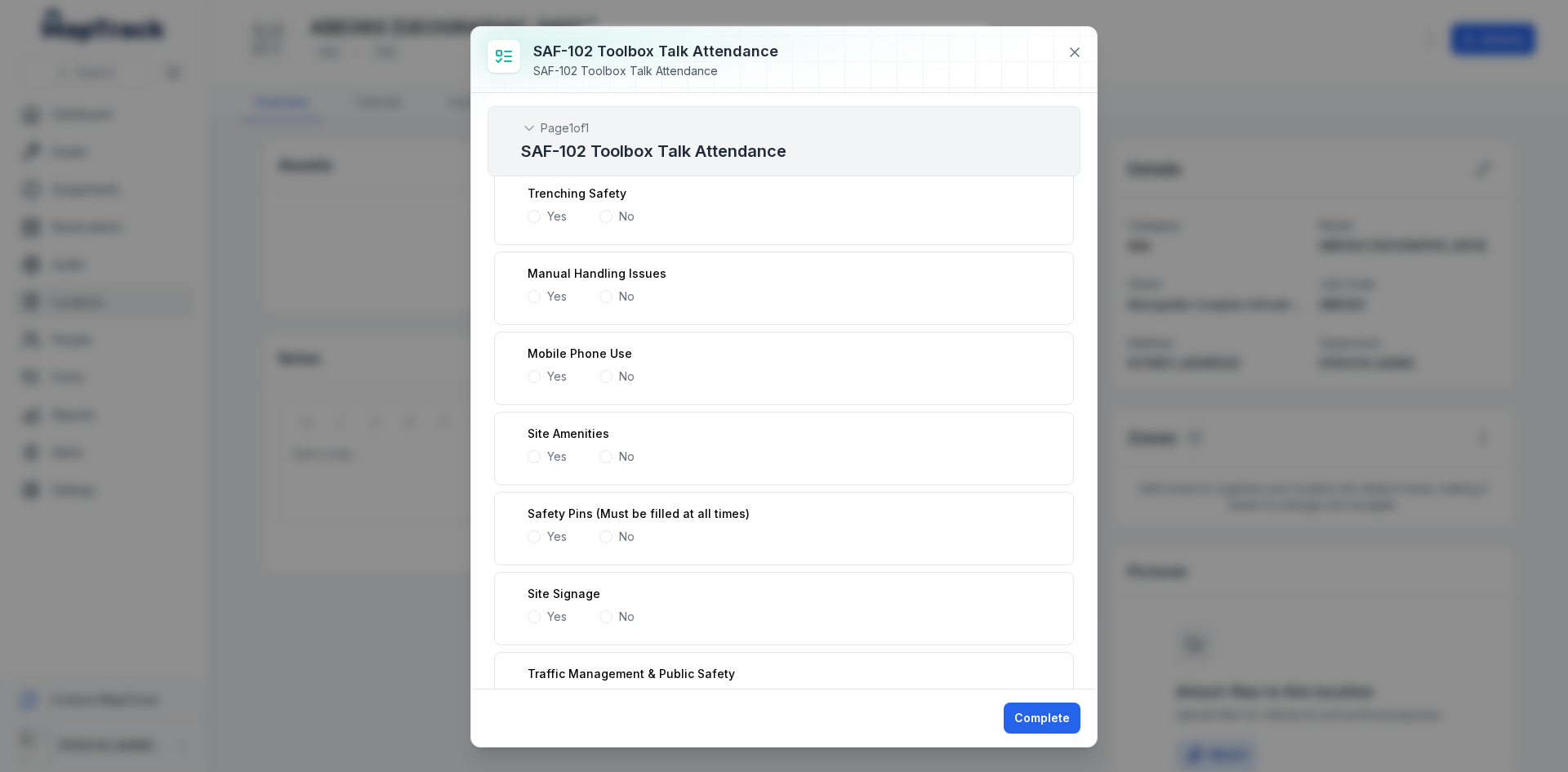
click at [536, 459] on span at bounding box center [534, 455] width 13 height 13
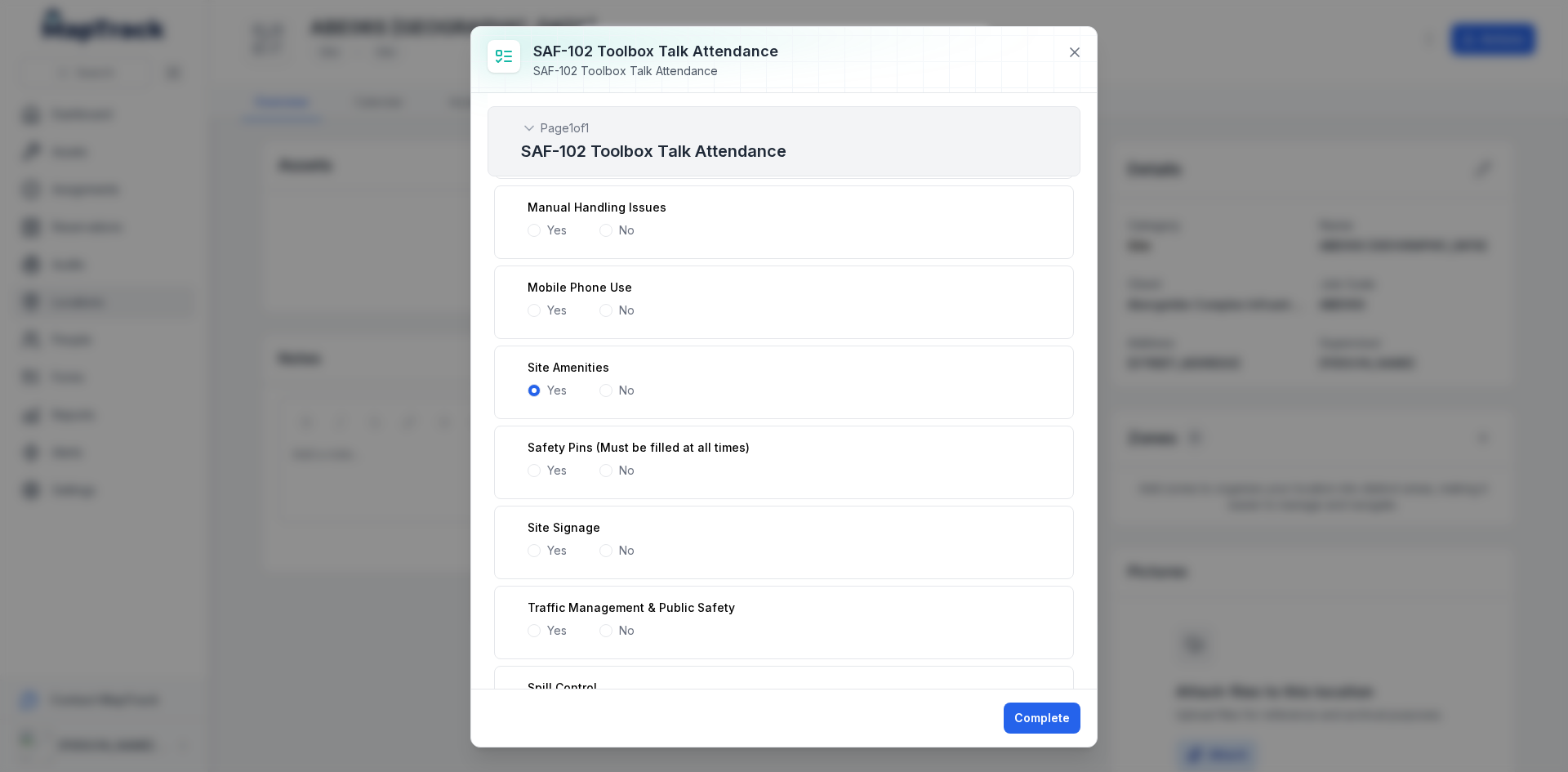
scroll to position [1061, 0]
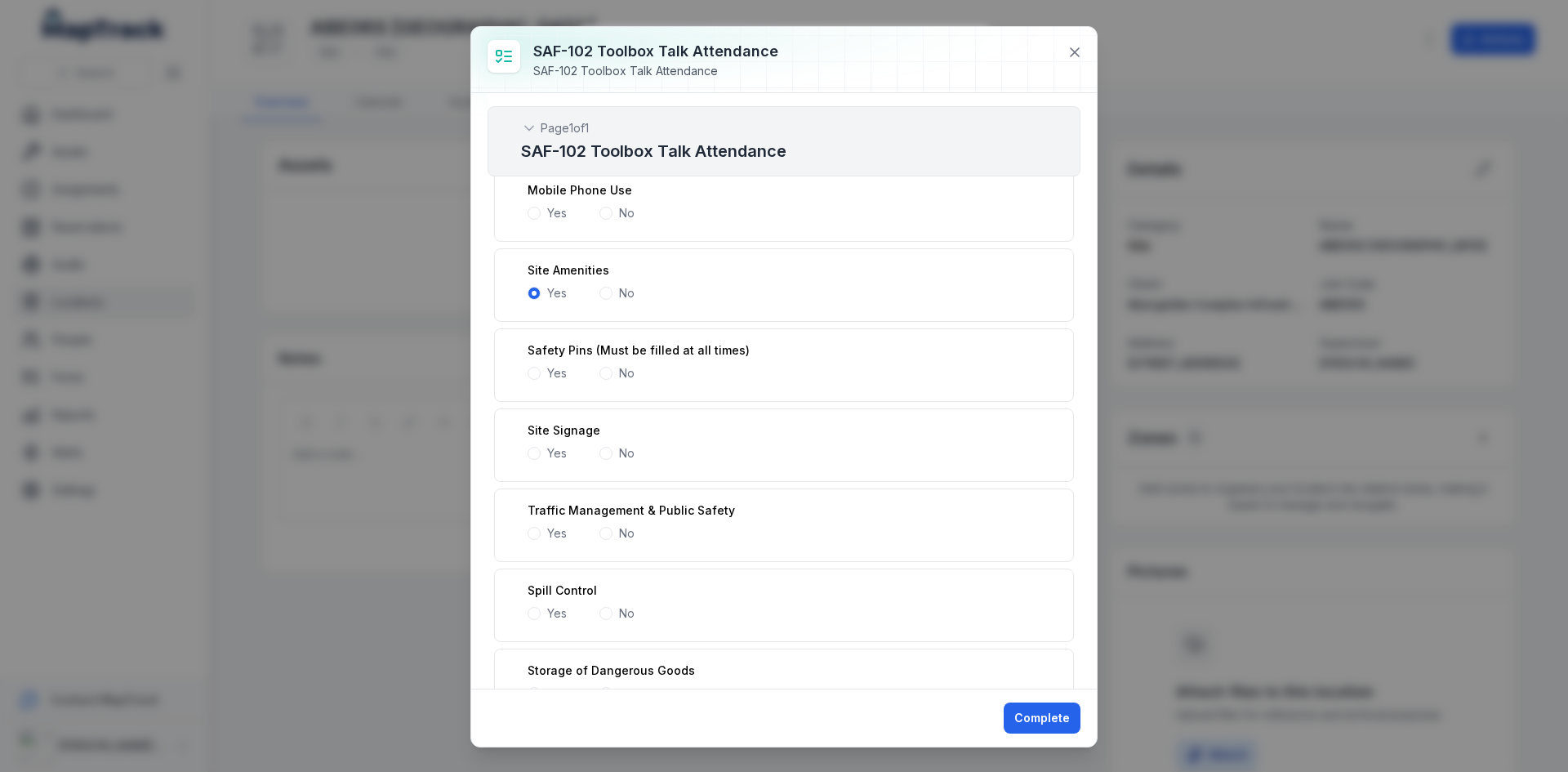
click at [539, 527] on div "Yes" at bounding box center [547, 533] width 39 height 17
click at [533, 536] on span at bounding box center [534, 533] width 13 height 13
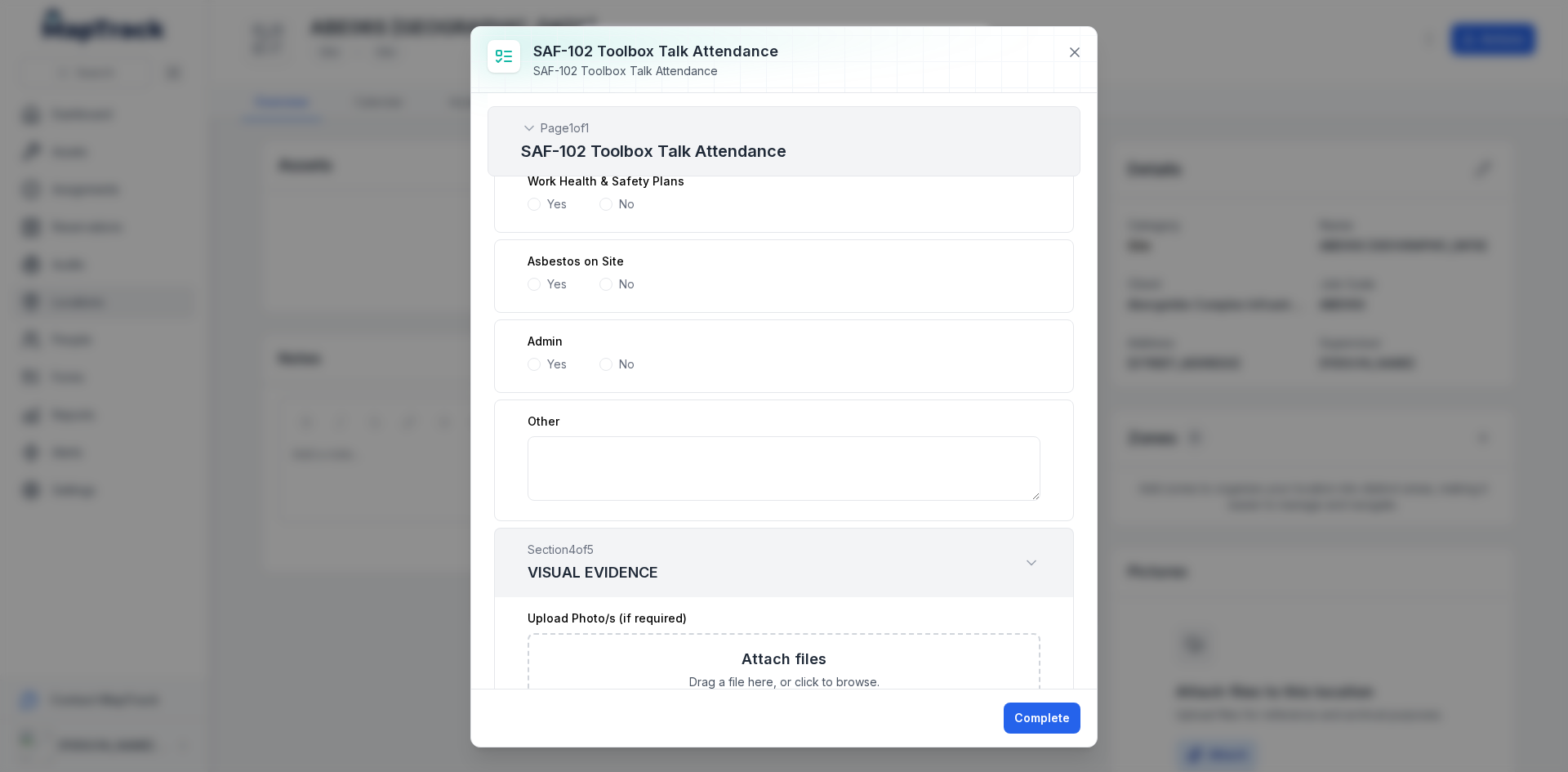
scroll to position [2613, 0]
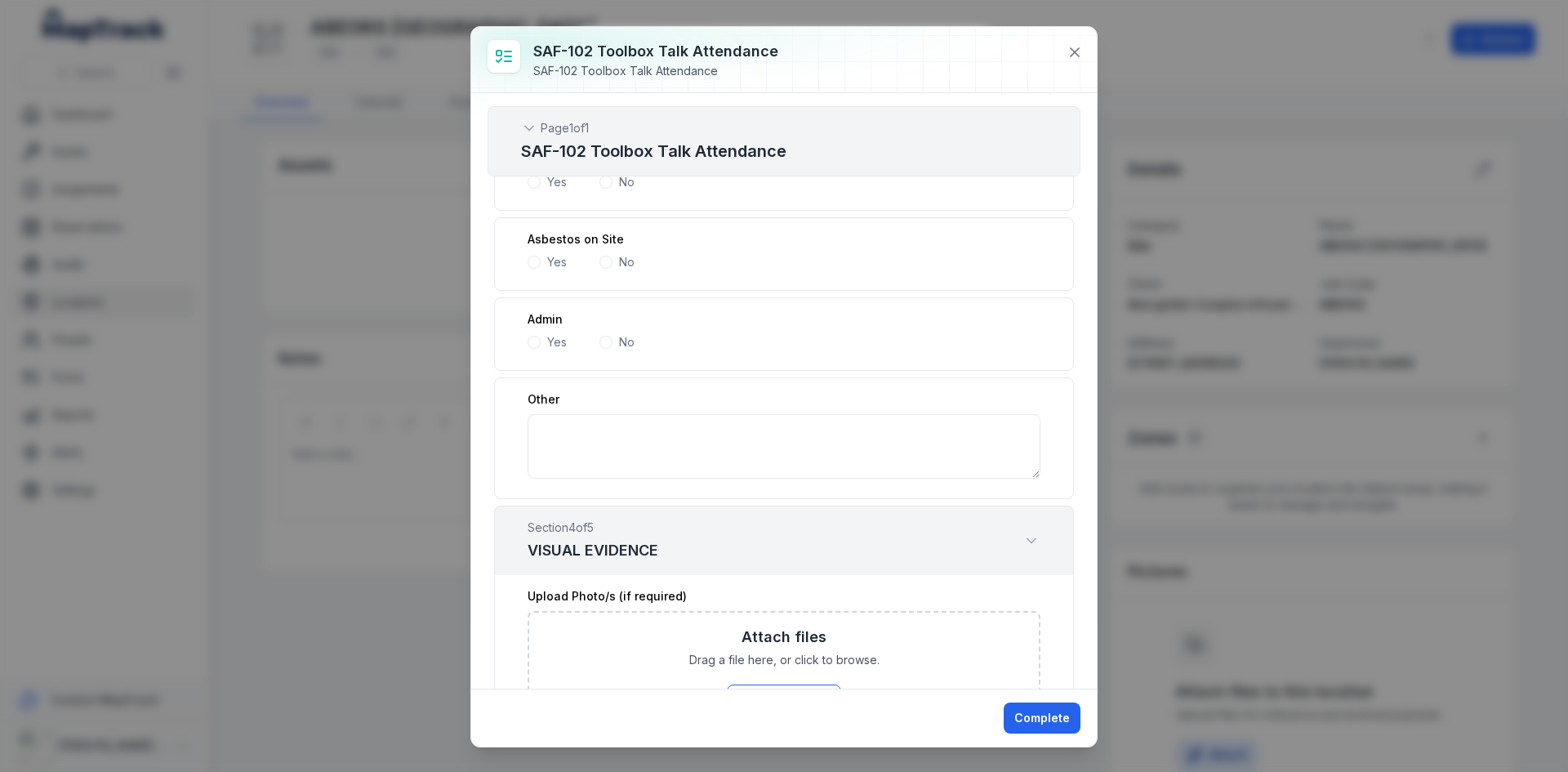
click at [531, 340] on span at bounding box center [534, 341] width 13 height 13
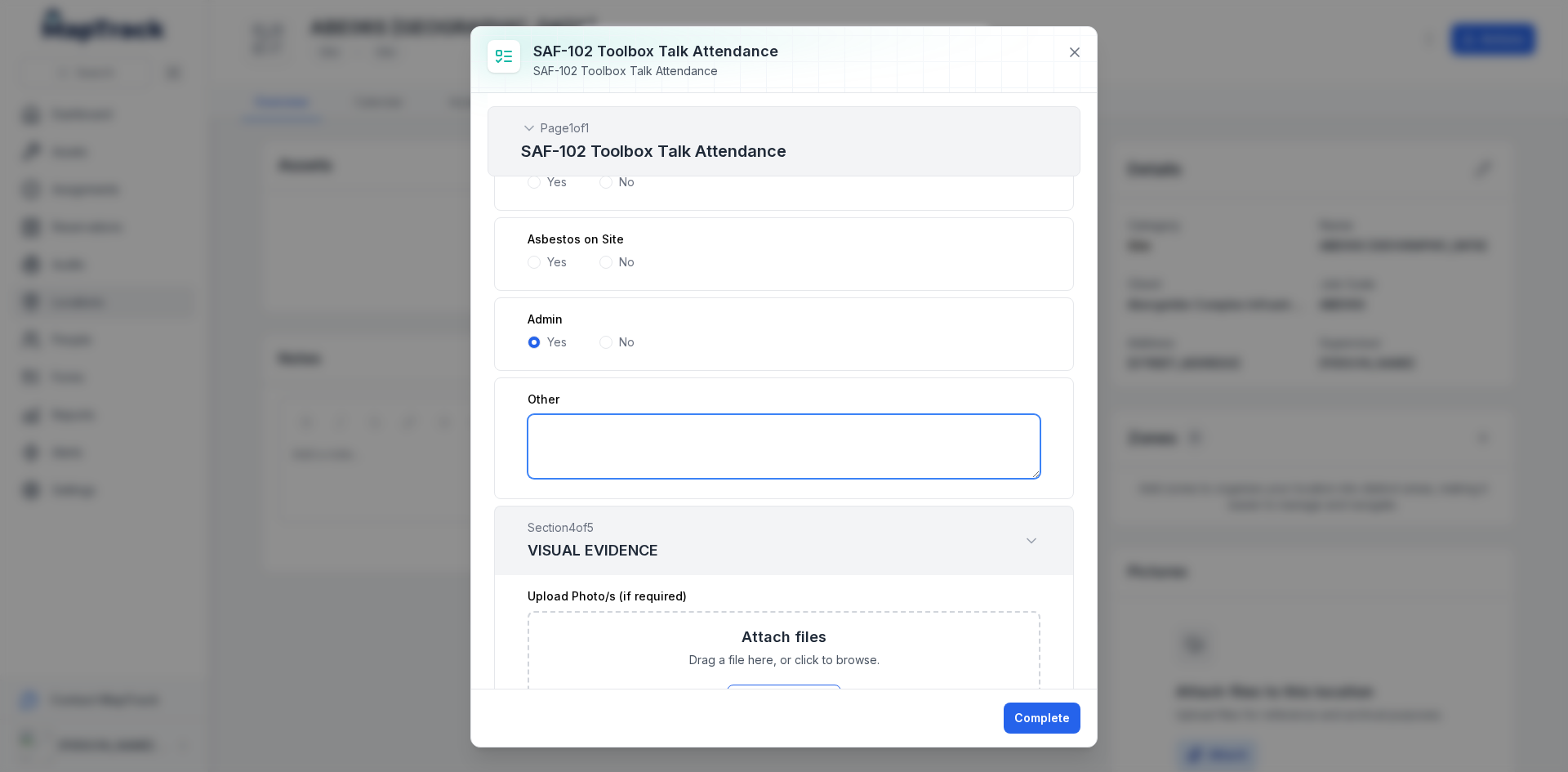
click at [571, 446] on textarea ":r19q:-form-item-label" at bounding box center [784, 447] width 513 height 64
click at [764, 445] on textarea ":r19q:-form-item-label" at bounding box center [784, 447] width 513 height 64
type textarea "*"
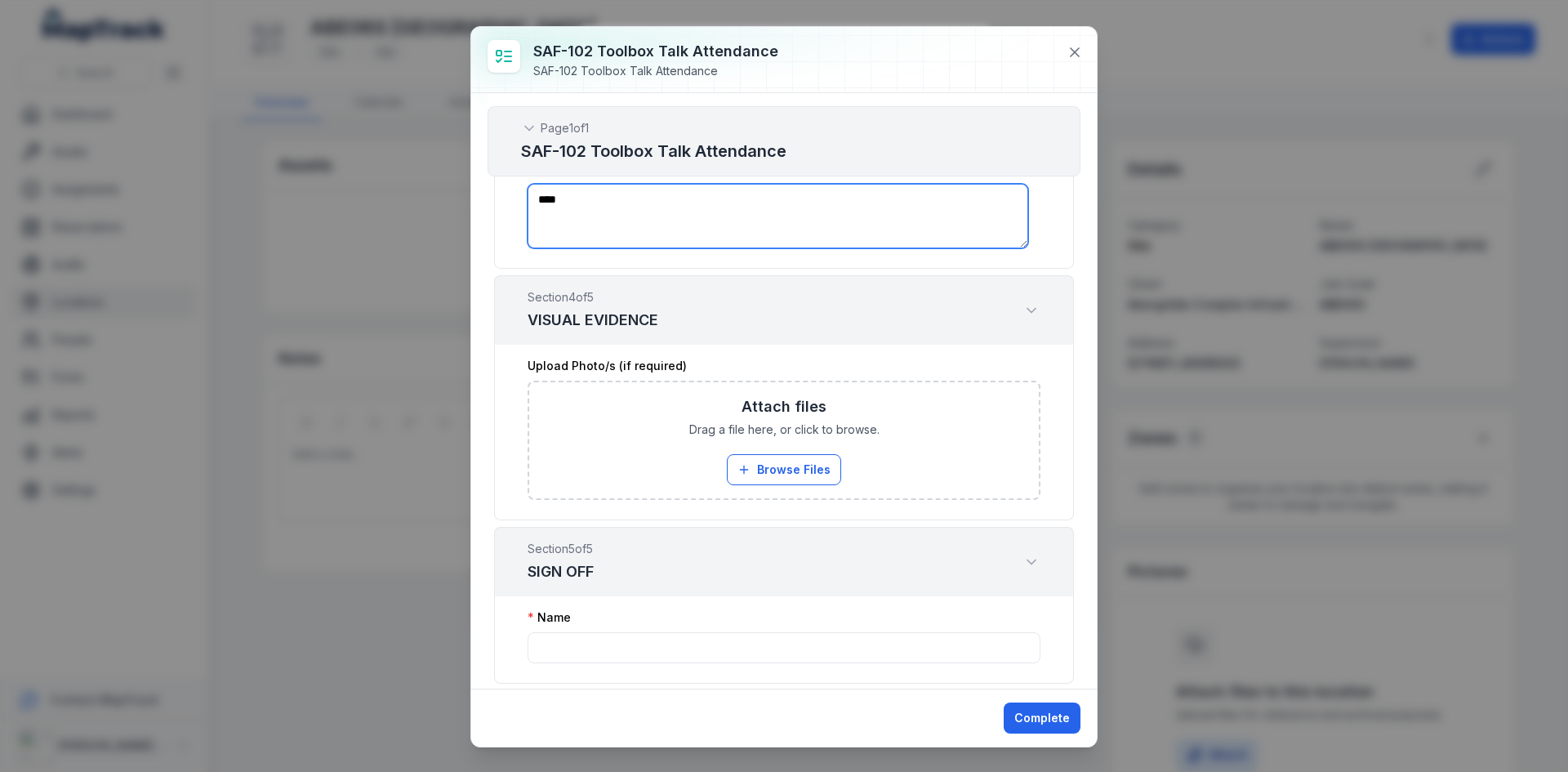
scroll to position [2858, 0]
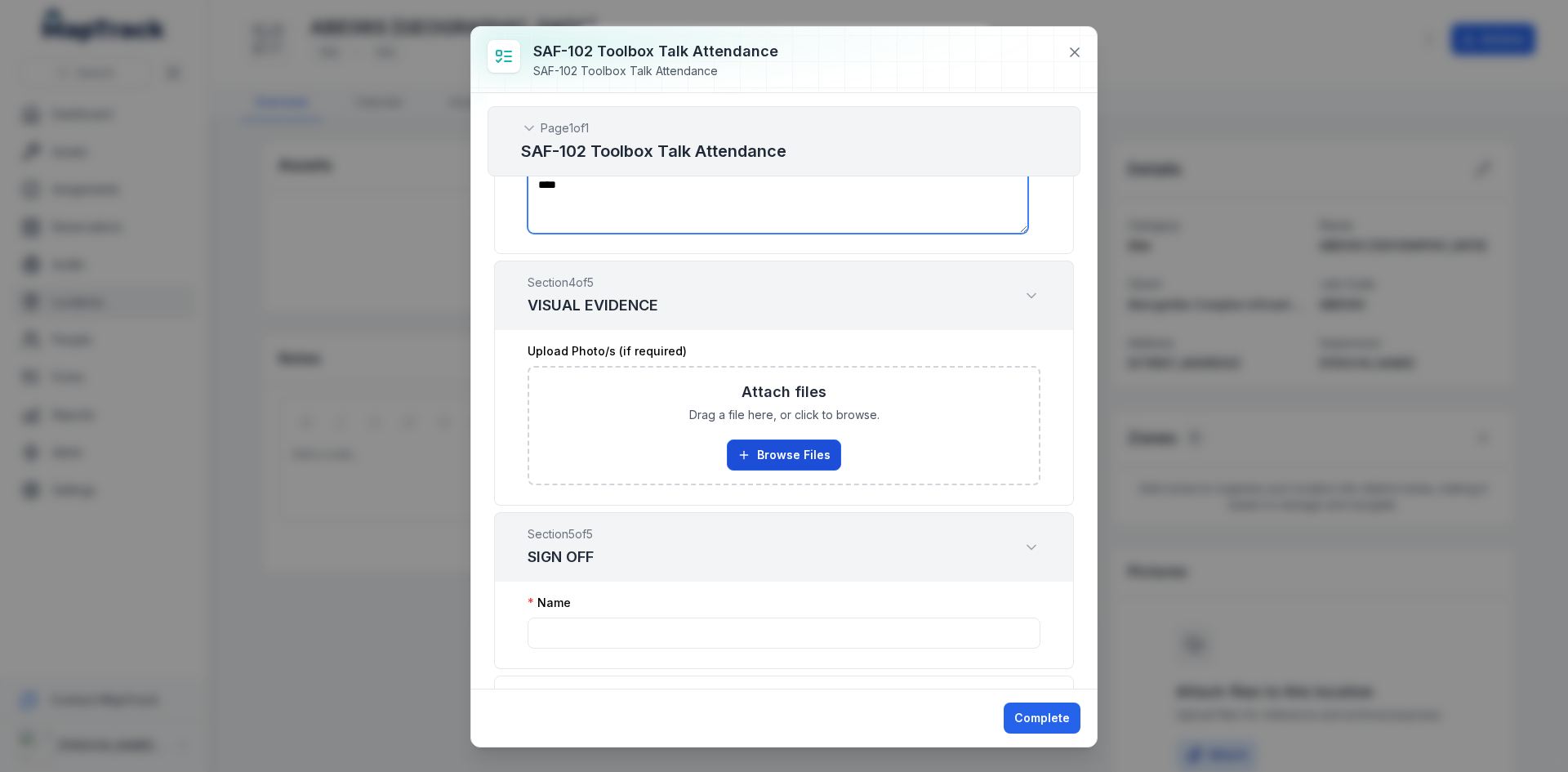
type textarea "****"
click at [803, 459] on button "Browse Files" at bounding box center [784, 455] width 114 height 31
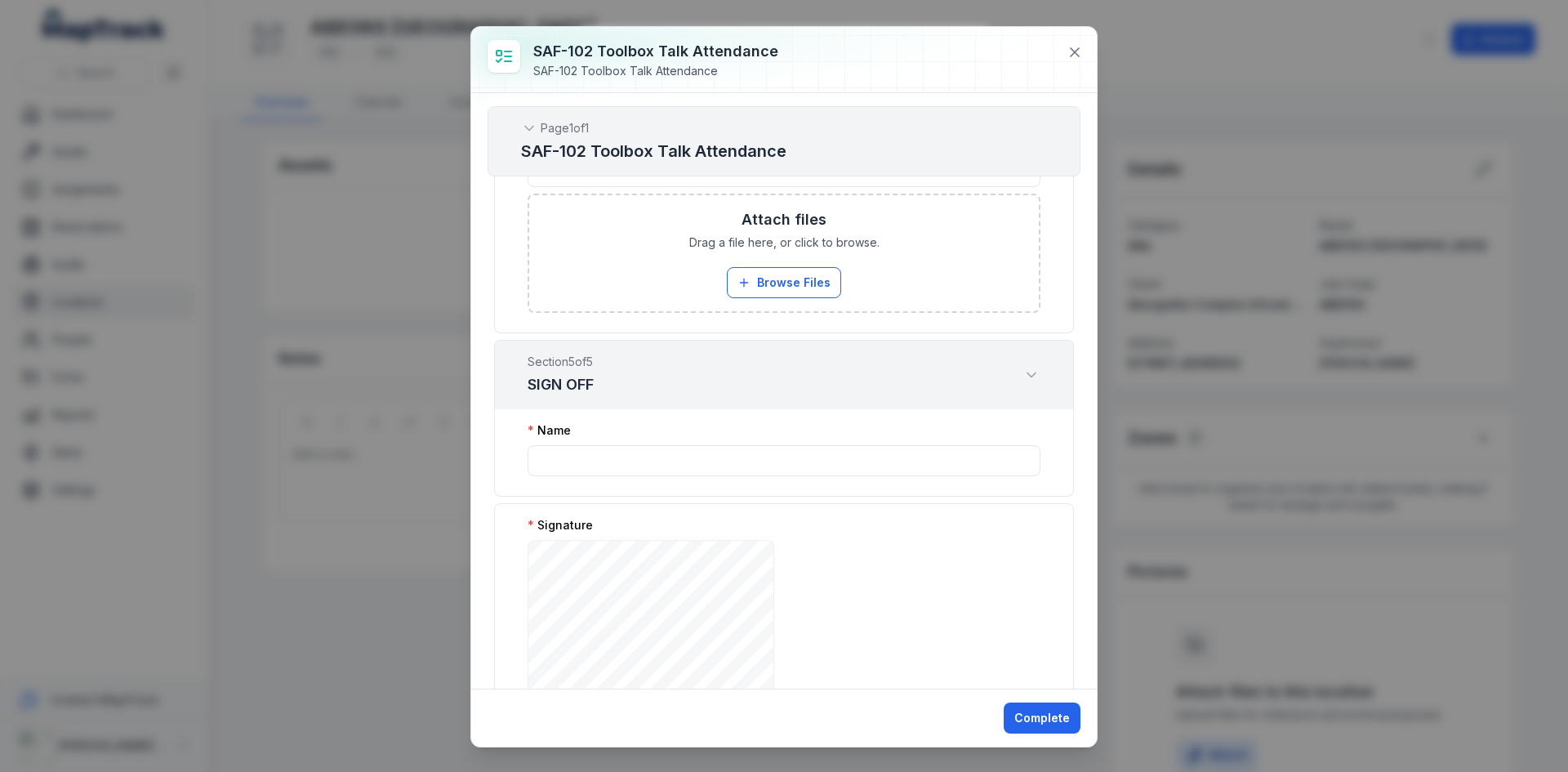
scroll to position [3103, 0]
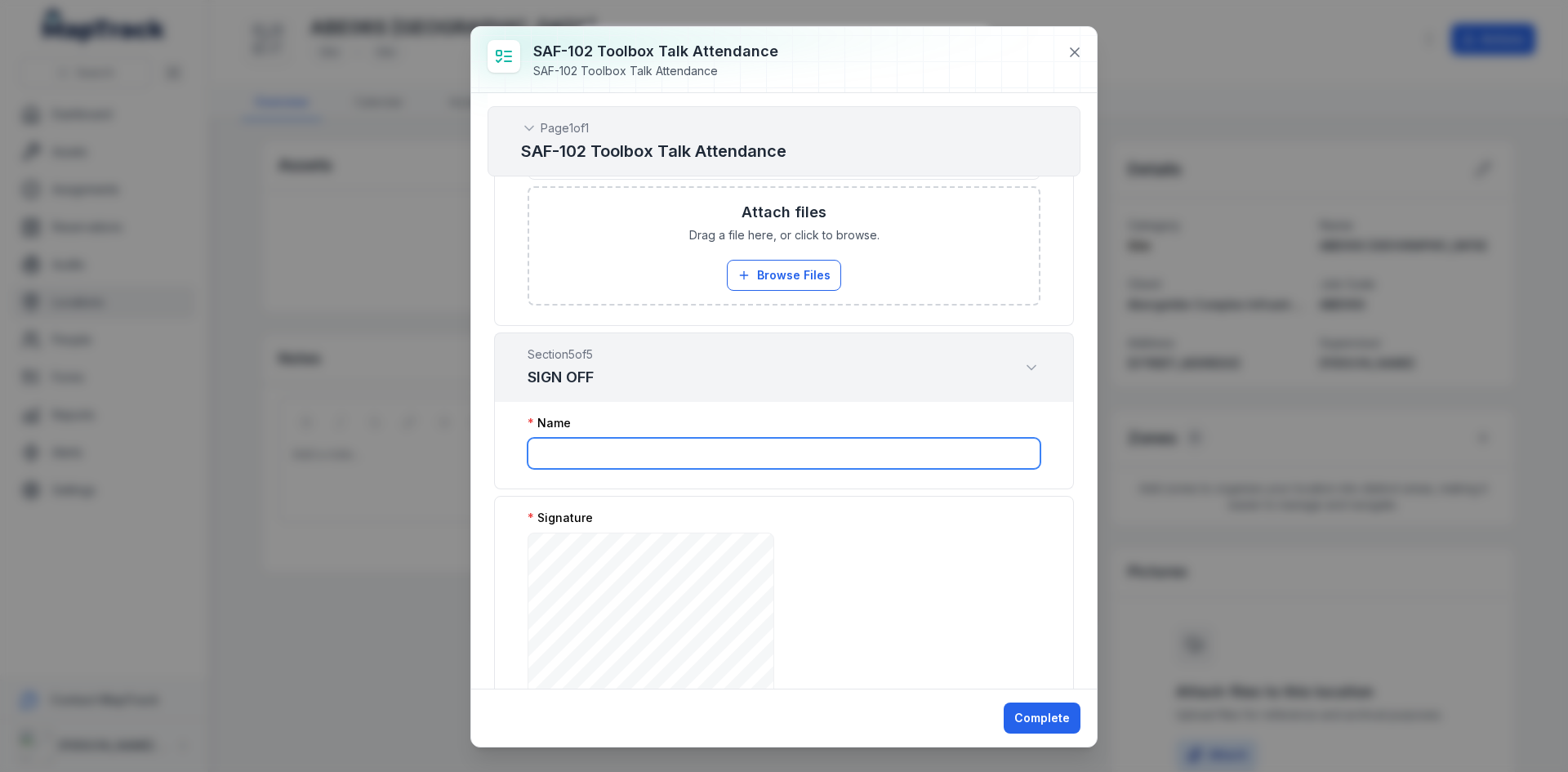
click at [694, 454] on input ":r19s:-form-item-label" at bounding box center [784, 453] width 513 height 31
type input "**********"
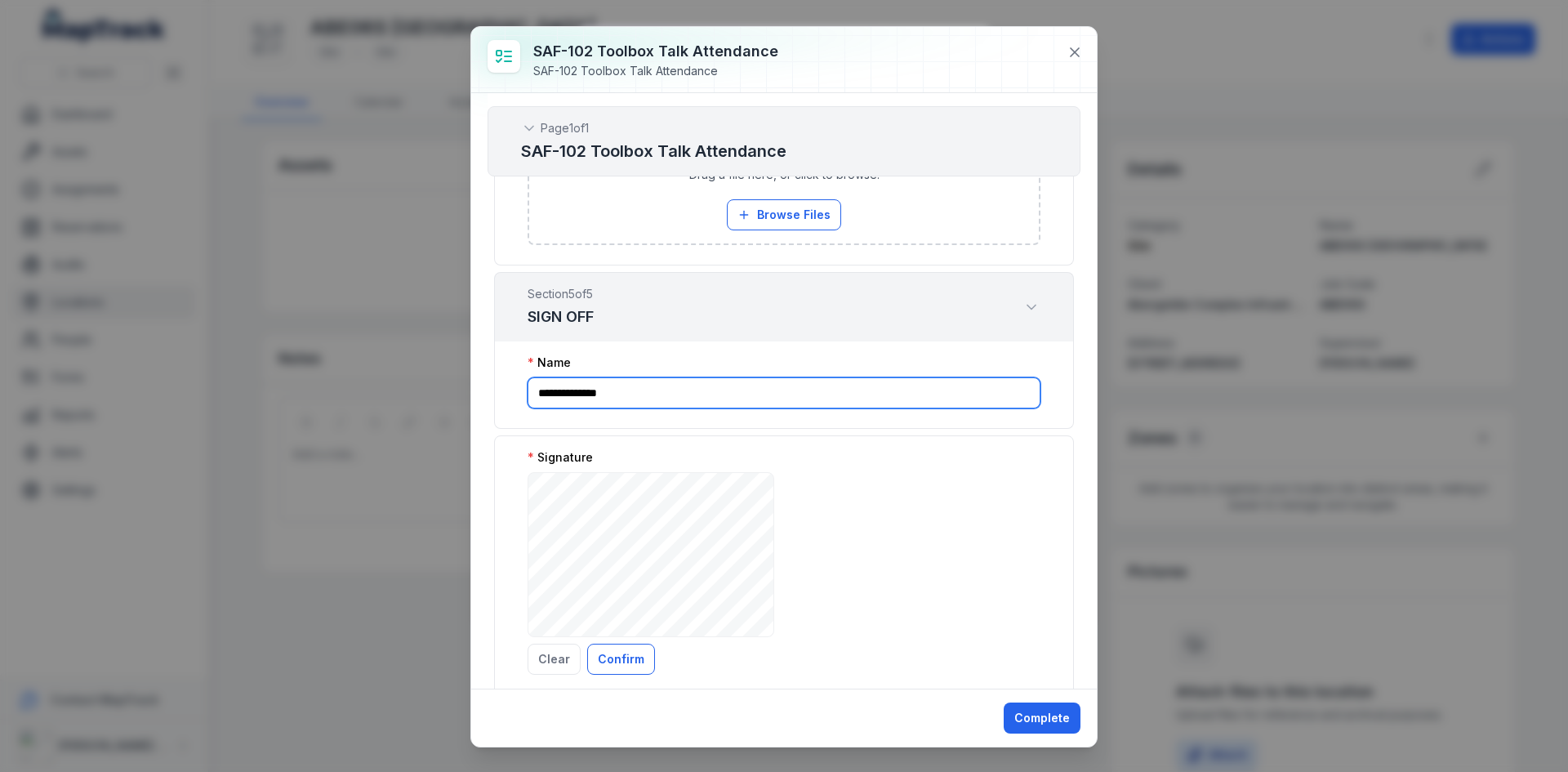
scroll to position [3202, 0]
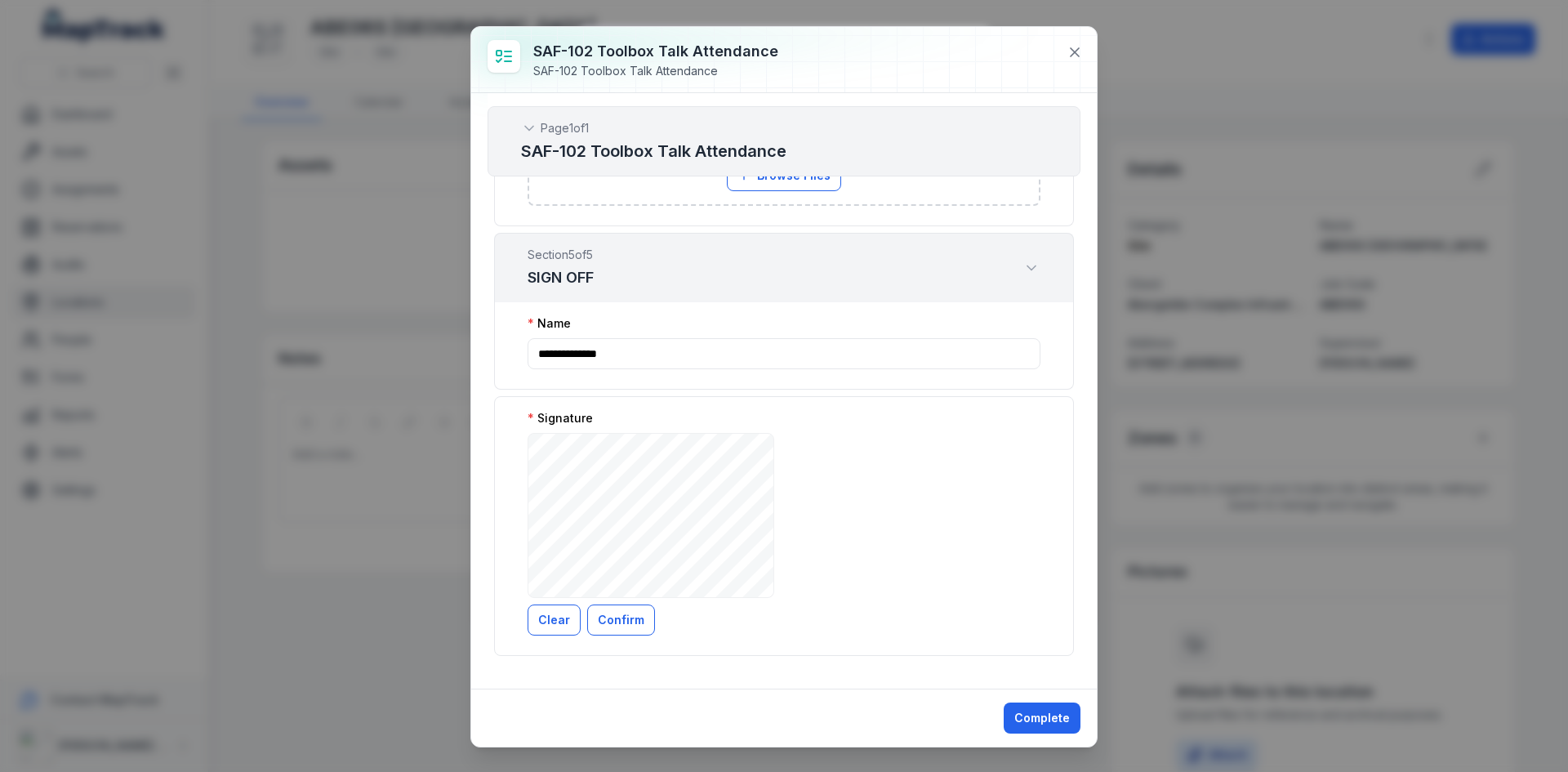
click at [552, 619] on button "Clear" at bounding box center [554, 620] width 53 height 31
click at [1040, 718] on button "Complete" at bounding box center [1042, 718] width 77 height 31
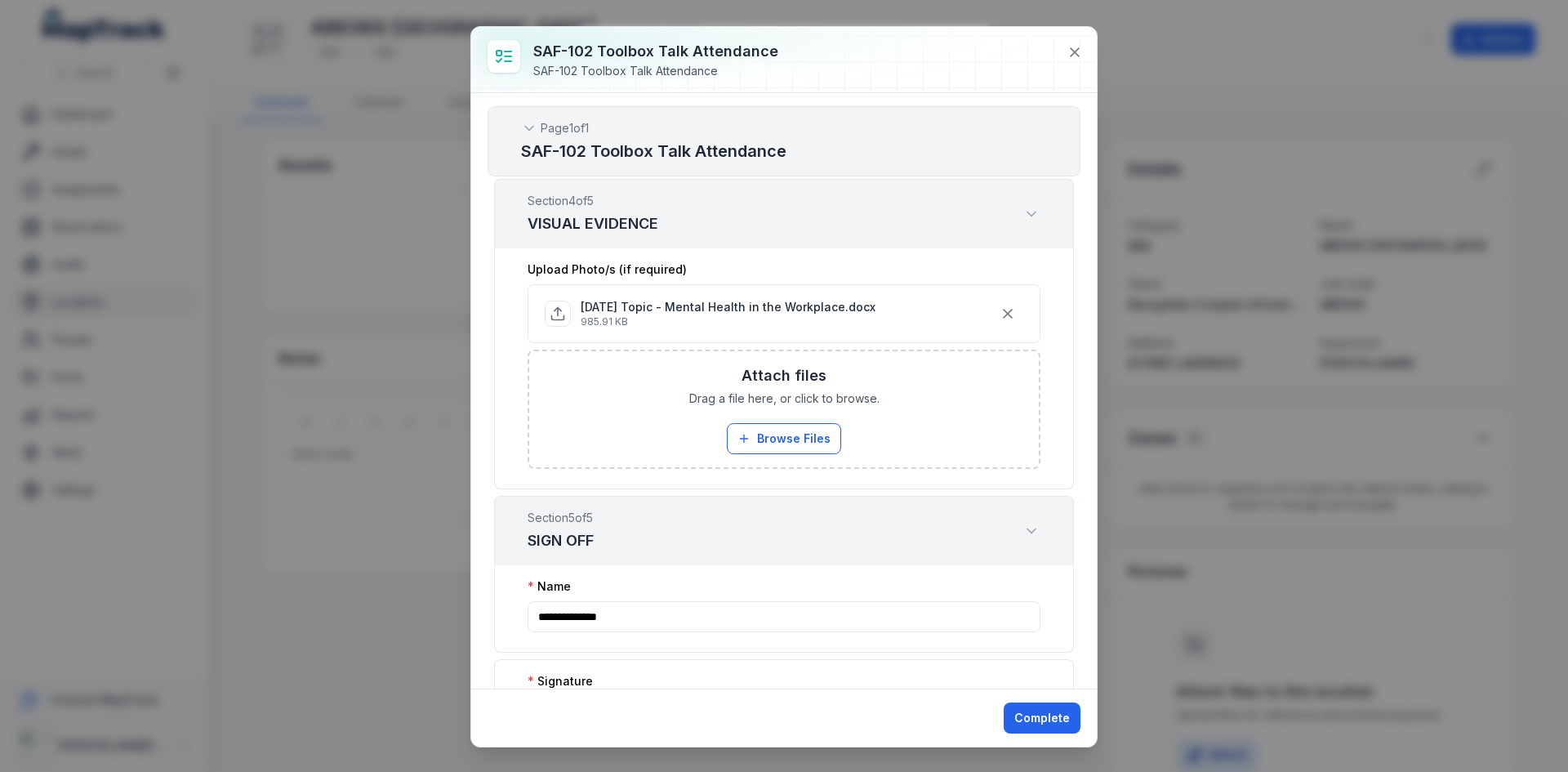
scroll to position [3219, 0]
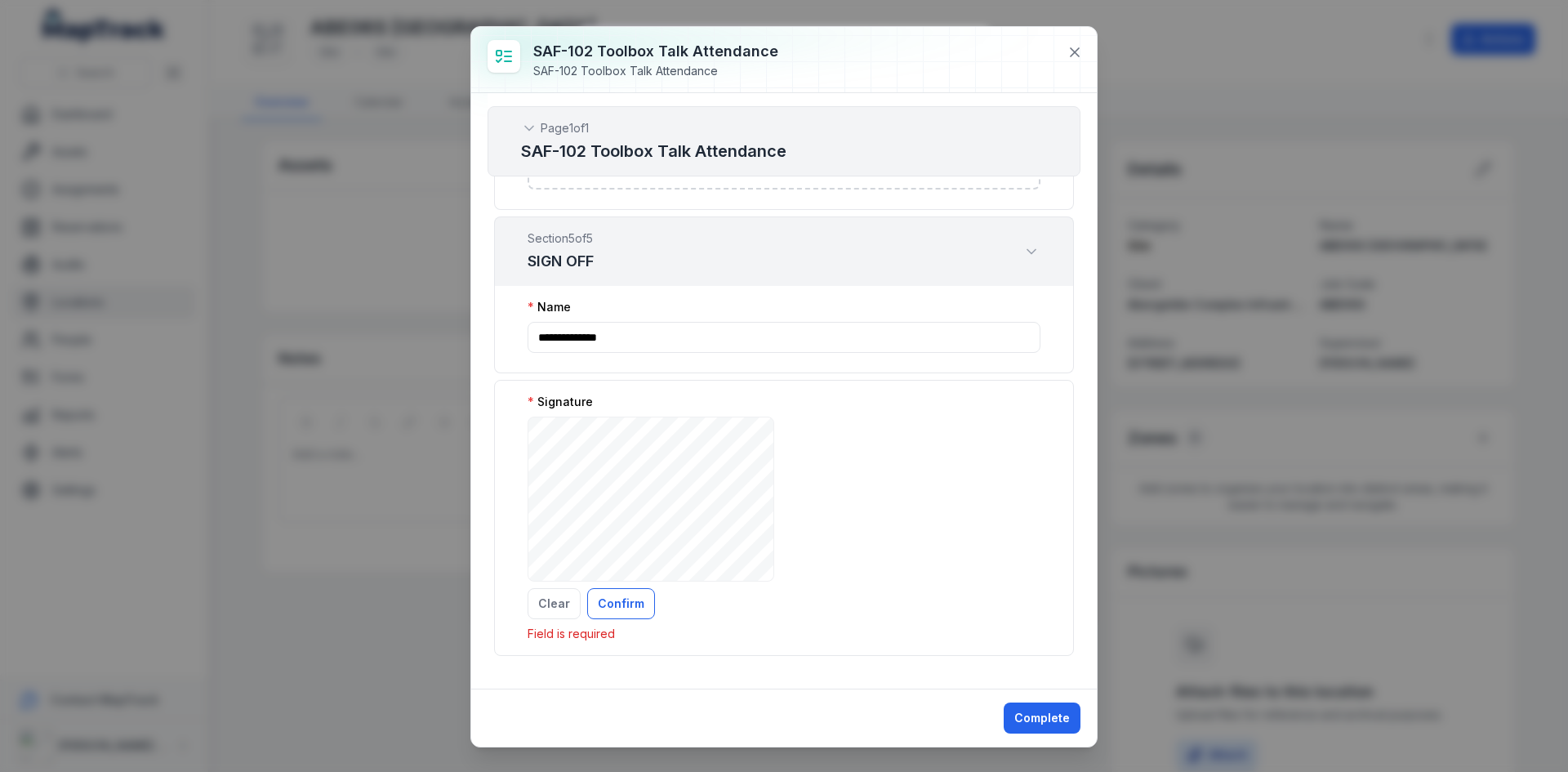
click at [598, 638] on p "Field is required" at bounding box center [784, 633] width 513 height 17
click at [1031, 718] on button "Complete" at bounding box center [1042, 718] width 77 height 31
click at [619, 606] on button "Confirm" at bounding box center [621, 604] width 67 height 31
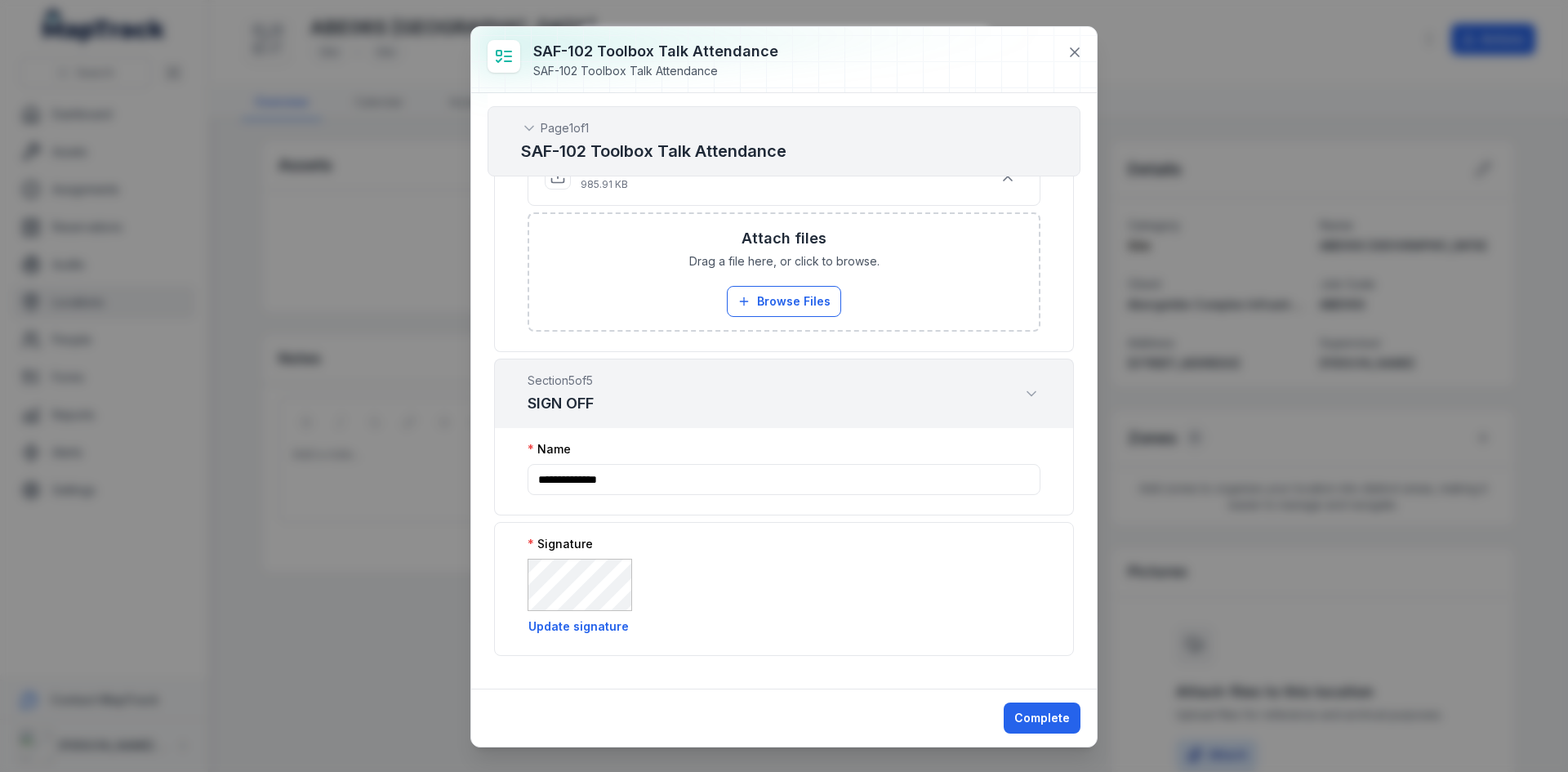
scroll to position [3077, 0]
click at [1035, 712] on button "Complete" at bounding box center [1042, 718] width 77 height 31
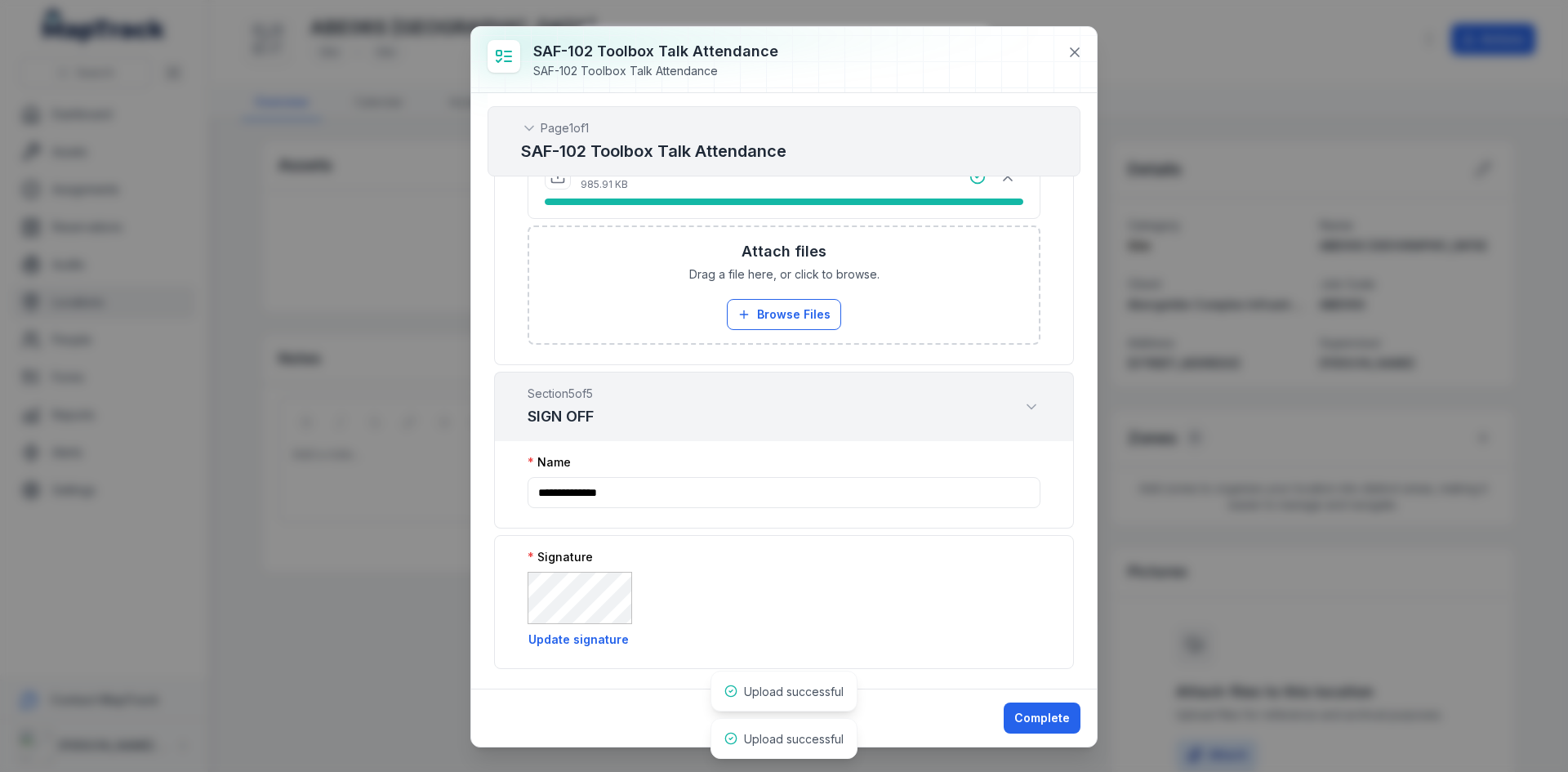
scroll to position [3090, 0]
